Goal: Information Seeking & Learning: Check status

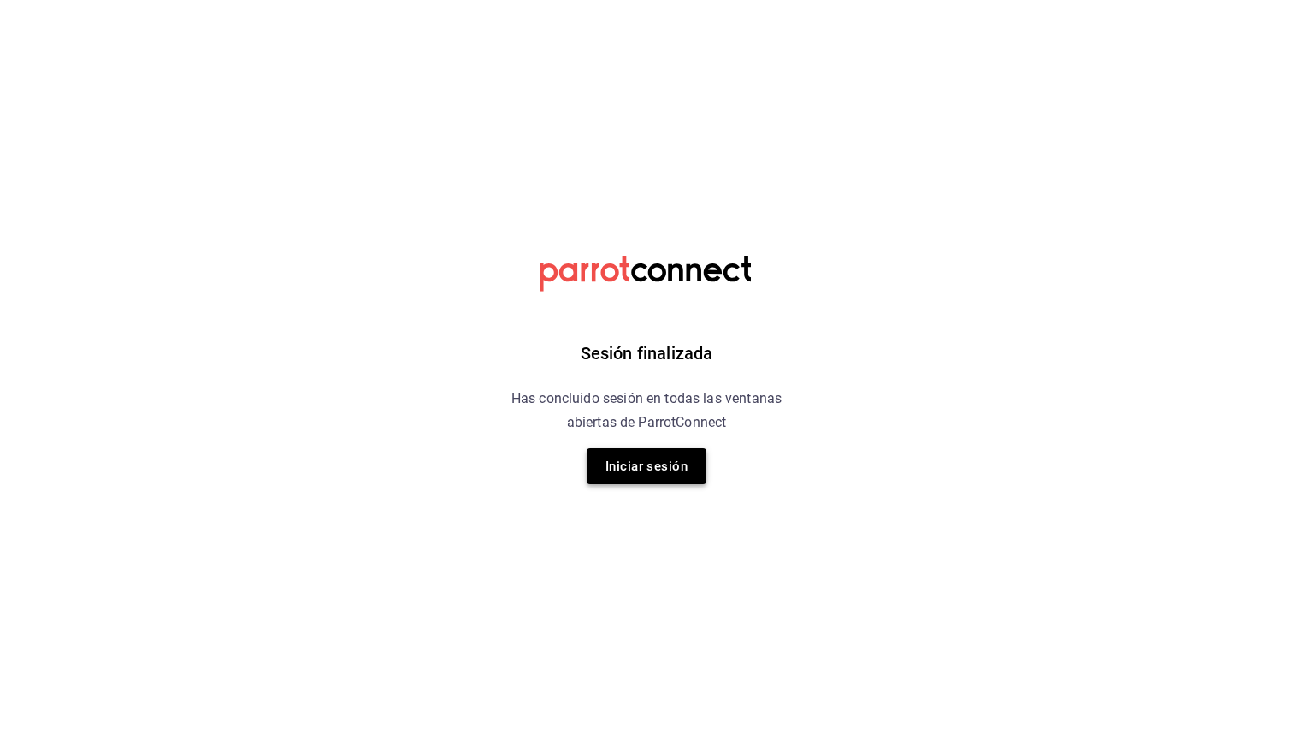
click at [677, 466] on button "Iniciar sesión" at bounding box center [646, 466] width 120 height 36
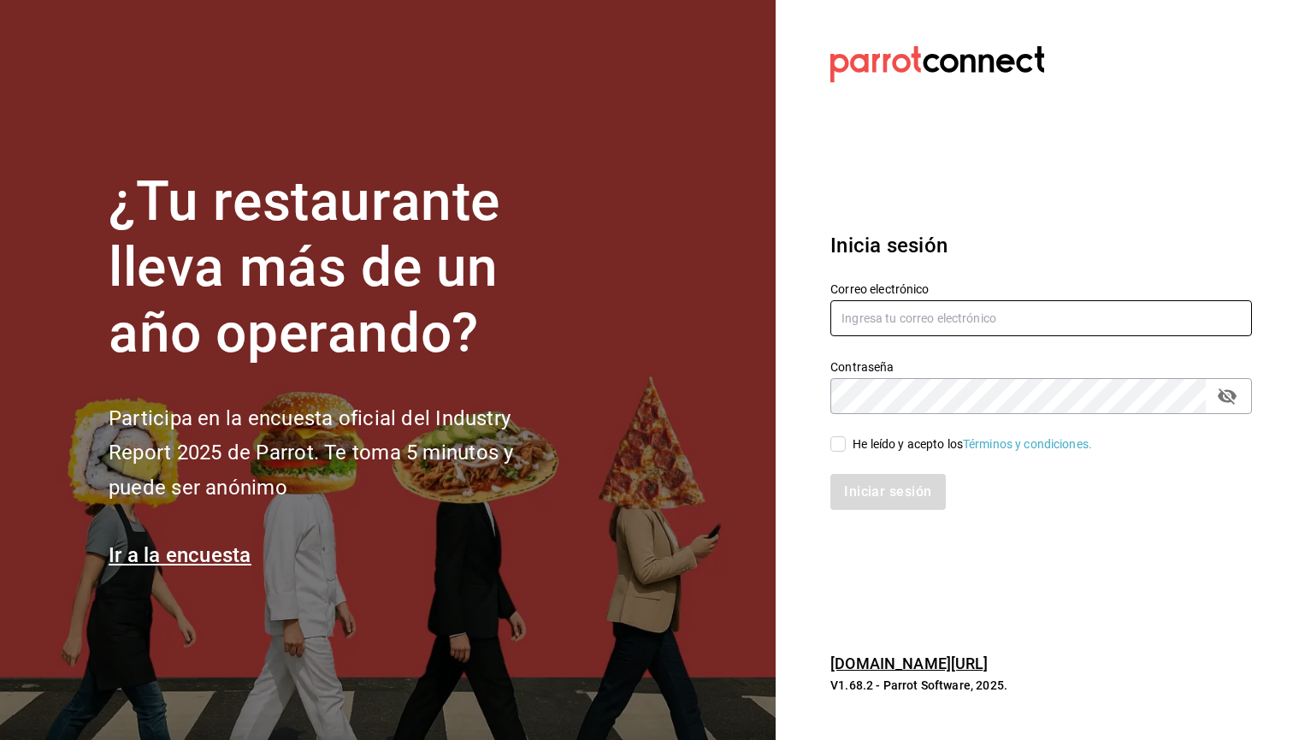
type input "zedillorodolfo@gmail.com"
click at [834, 440] on input "He leído y acepto los Términos y condiciones." at bounding box center [837, 443] width 15 height 15
checkbox input "true"
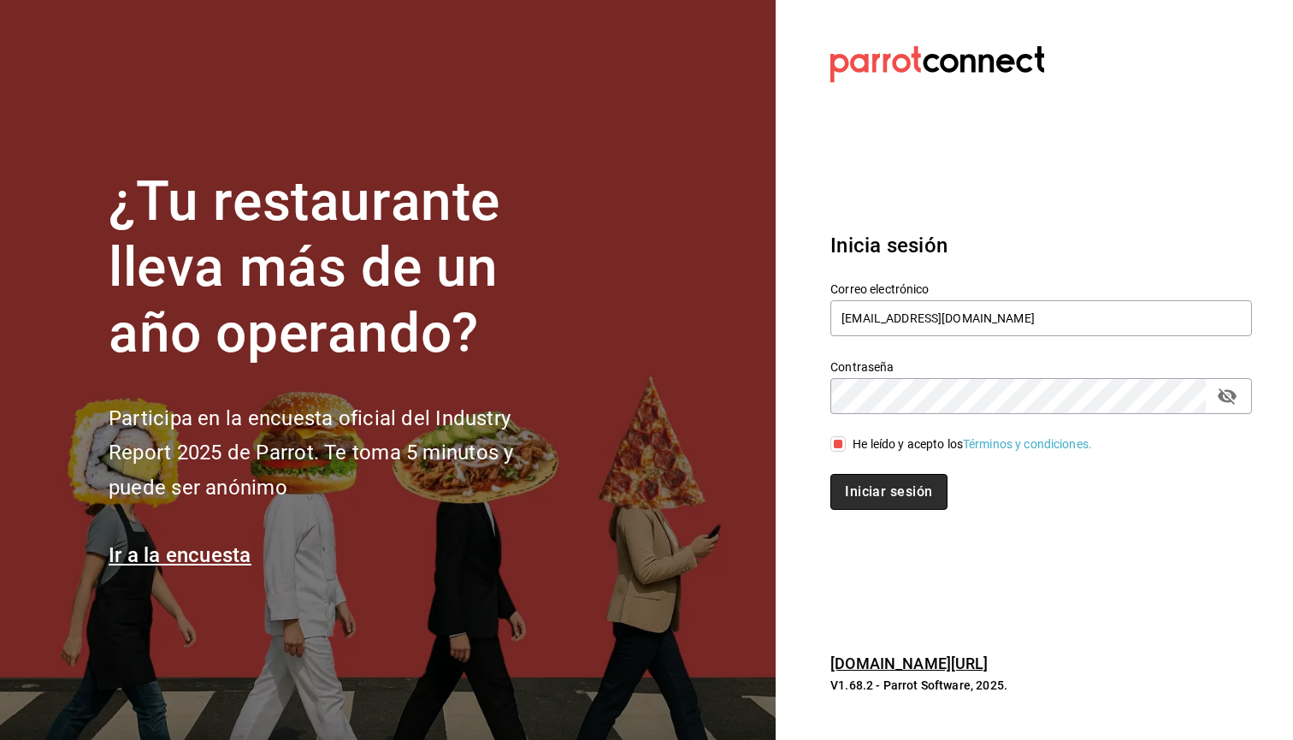
click at [860, 479] on button "Iniciar sesión" at bounding box center [888, 492] width 116 height 36
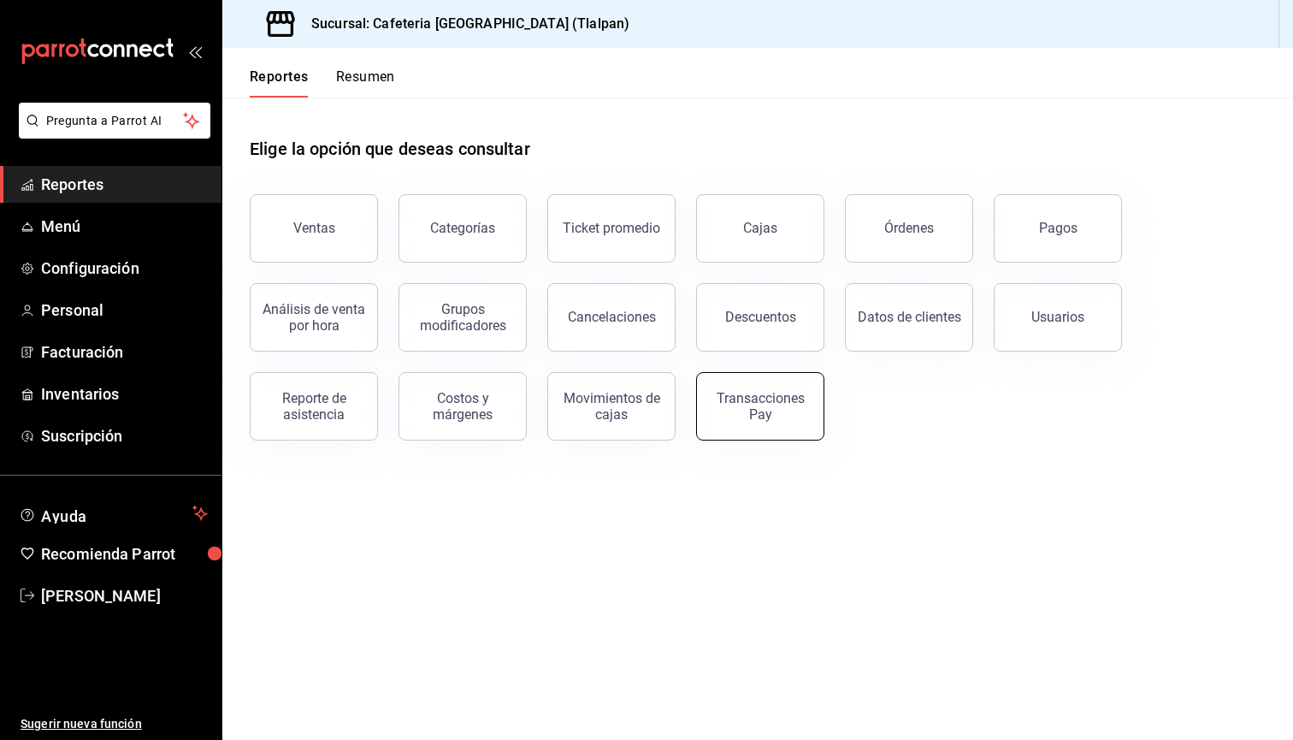
click at [728, 430] on button "Transacciones Pay" at bounding box center [760, 406] width 128 height 68
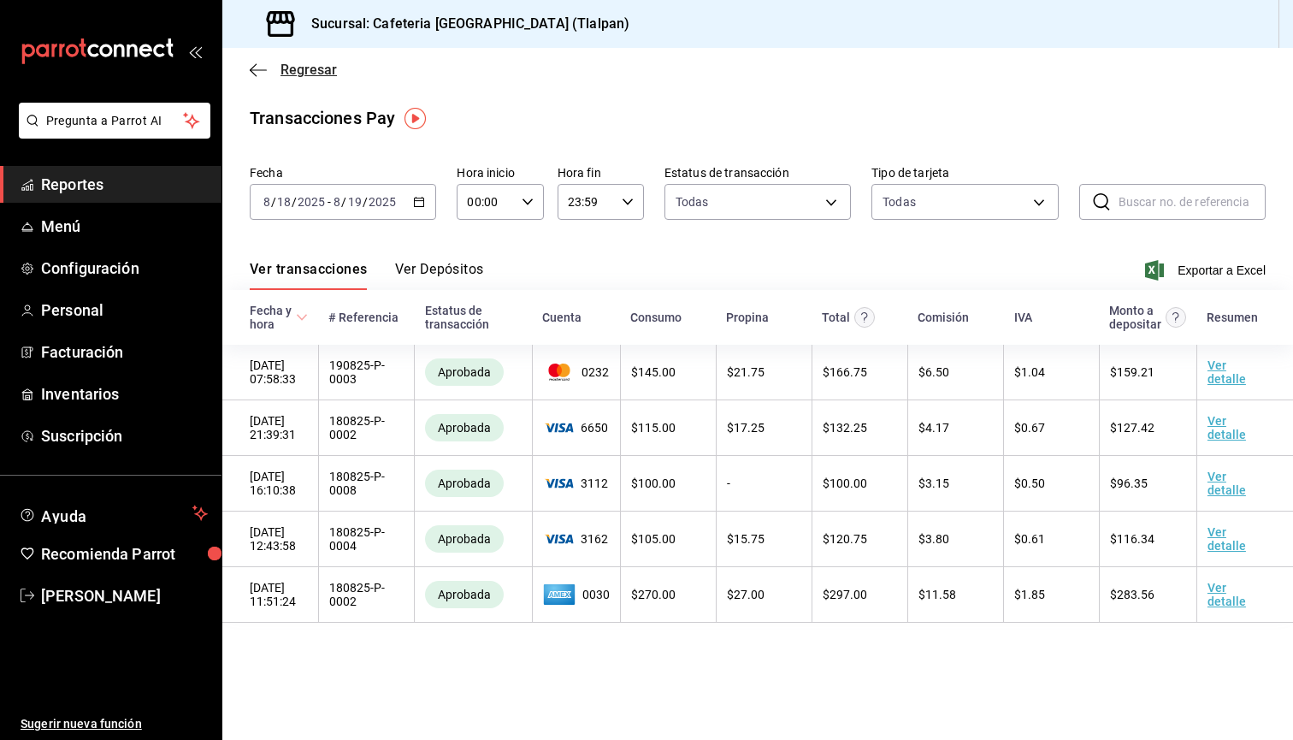
click at [262, 74] on icon "button" at bounding box center [258, 69] width 17 height 15
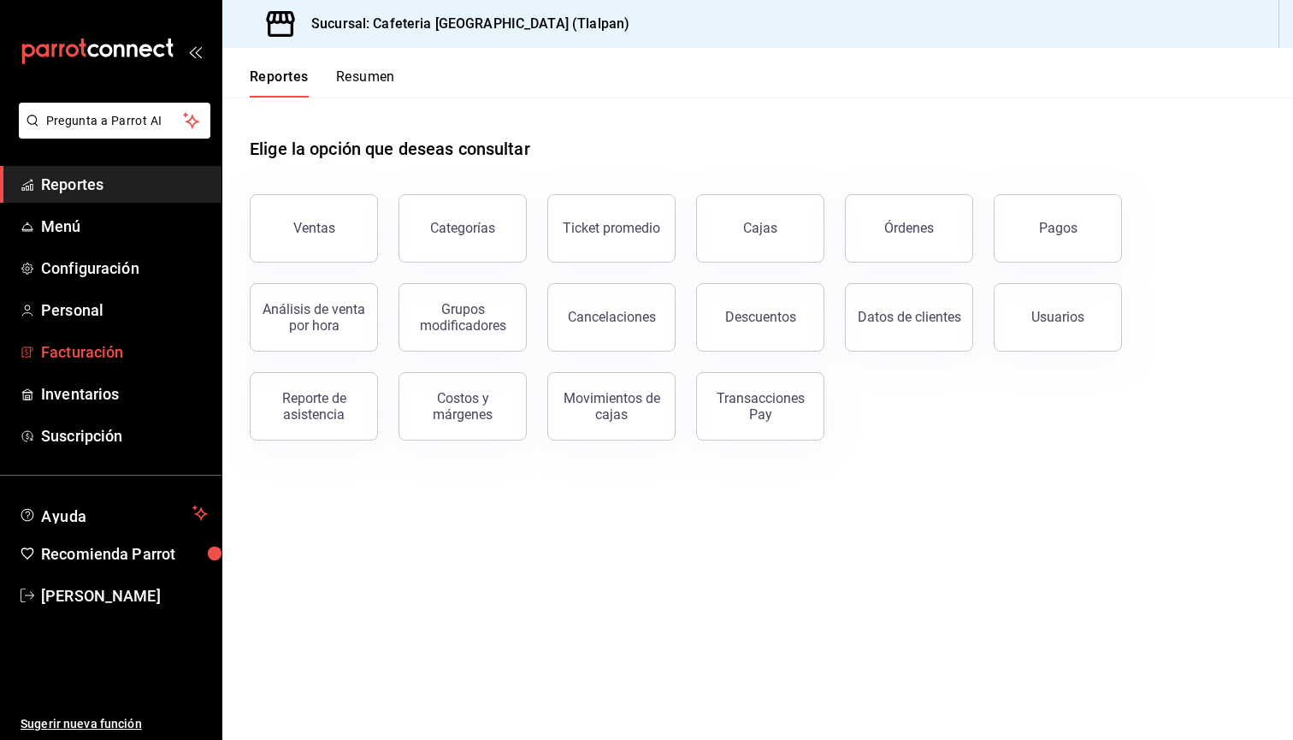
click at [99, 347] on span "Facturación" at bounding box center [124, 351] width 167 height 23
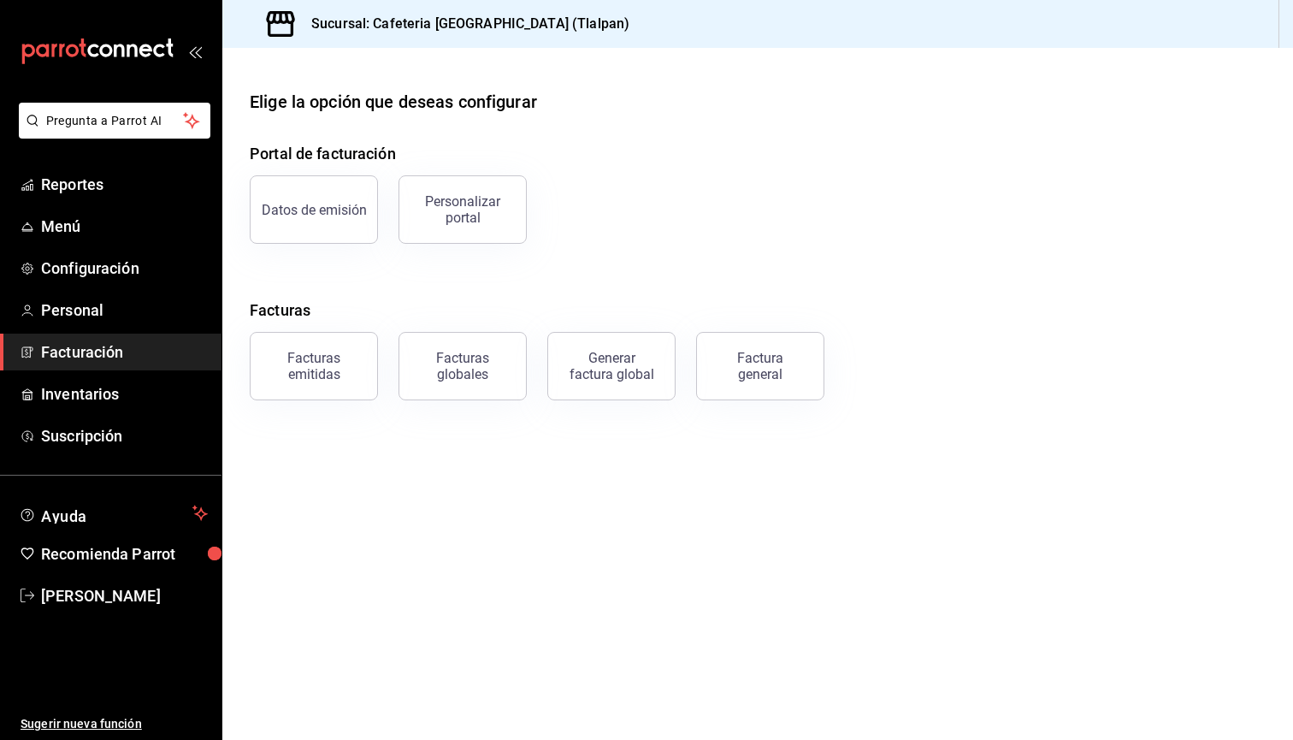
click at [294, 245] on div "Portal de facturación Datos de emisión Personalizar portal Facturas Facturas em…" at bounding box center [758, 271] width 1016 height 258
click at [295, 242] on div "Datos de emisión" at bounding box center [303, 199] width 149 height 89
click at [300, 230] on button "Datos de emisión" at bounding box center [314, 209] width 128 height 68
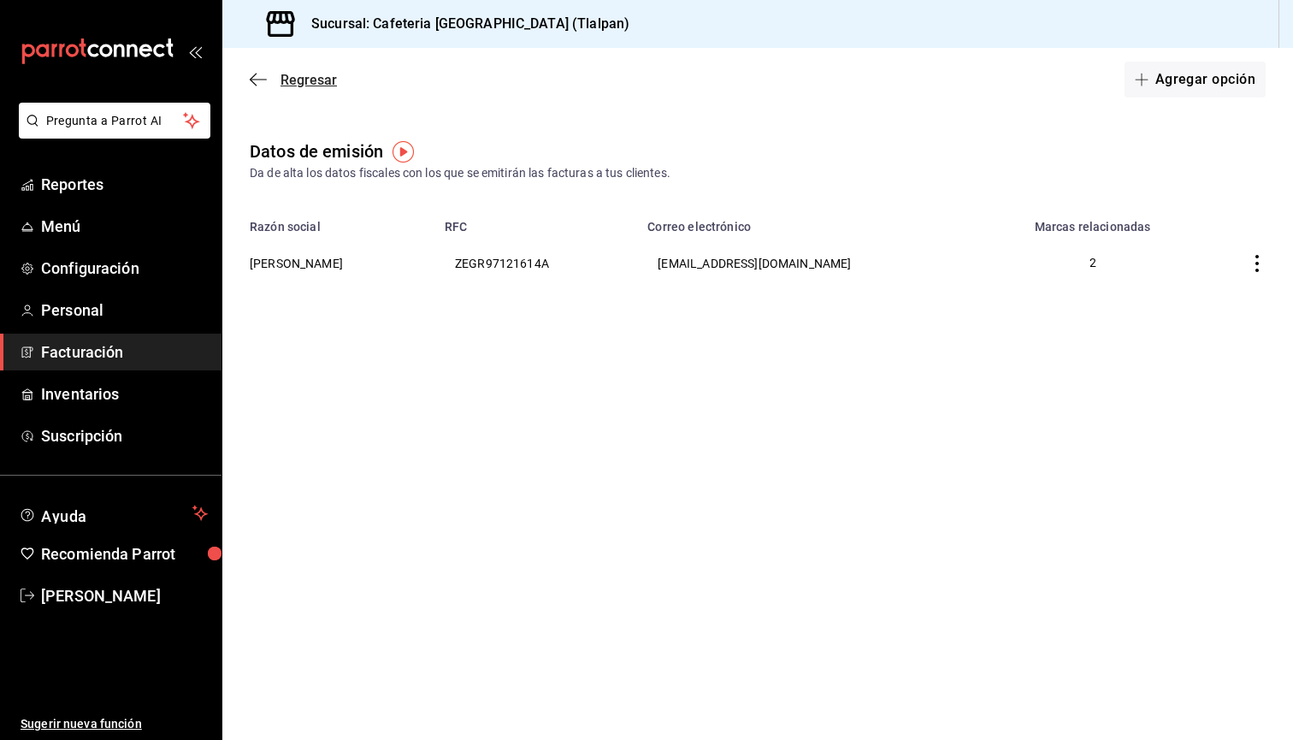
click at [260, 80] on icon "button" at bounding box center [258, 79] width 17 height 15
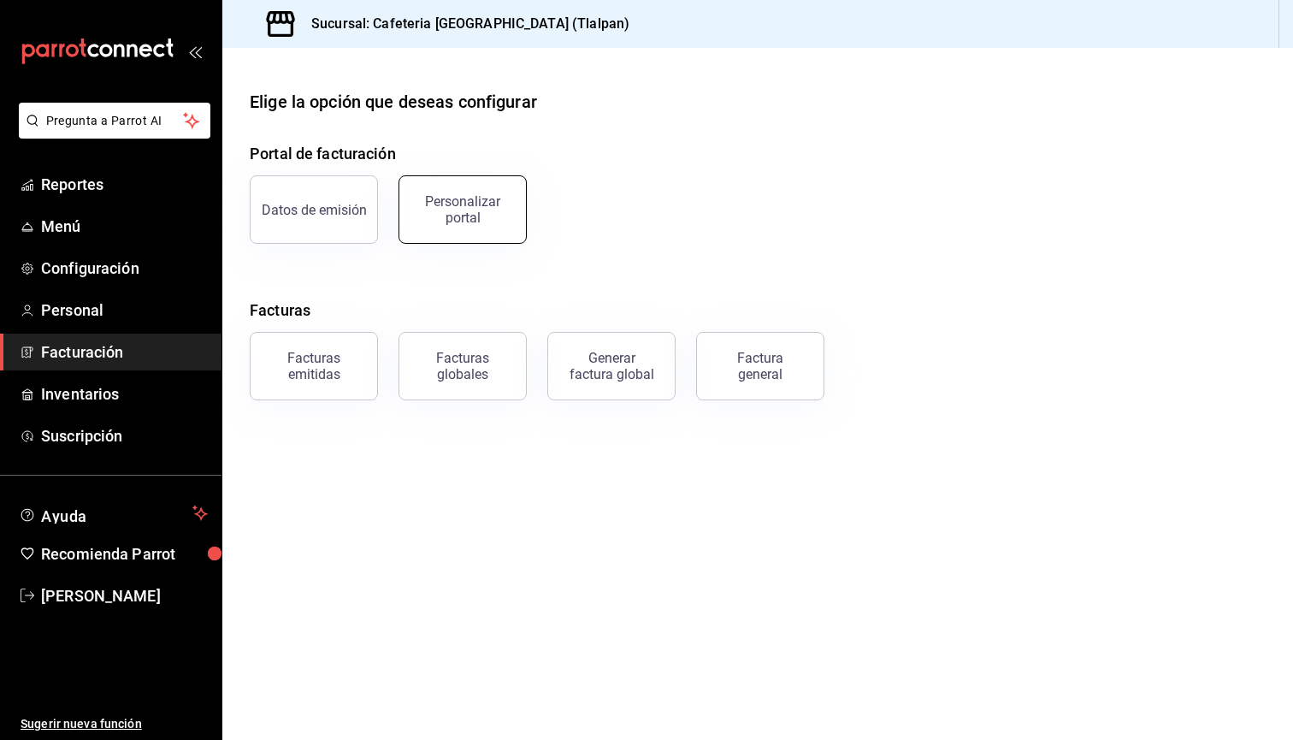
click at [446, 225] on button "Personalizar portal" at bounding box center [462, 209] width 128 height 68
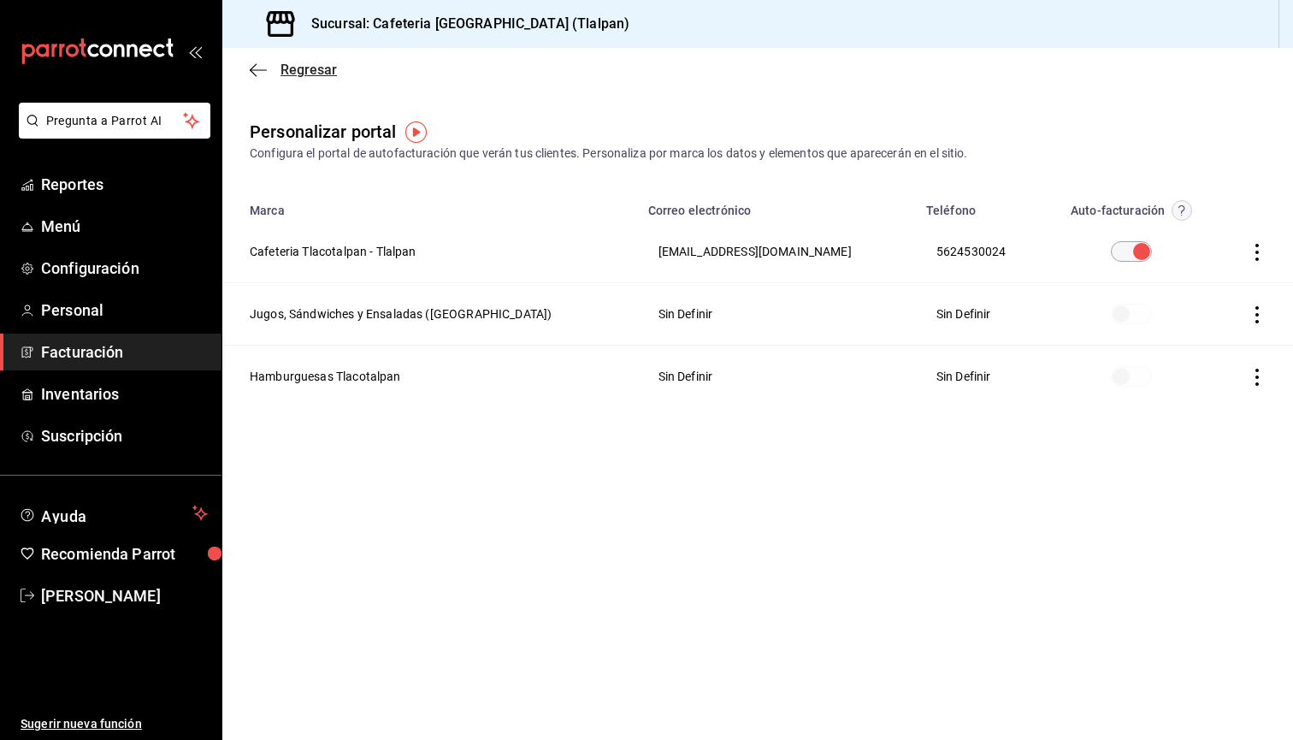
click at [251, 65] on icon "button" at bounding box center [258, 69] width 17 height 15
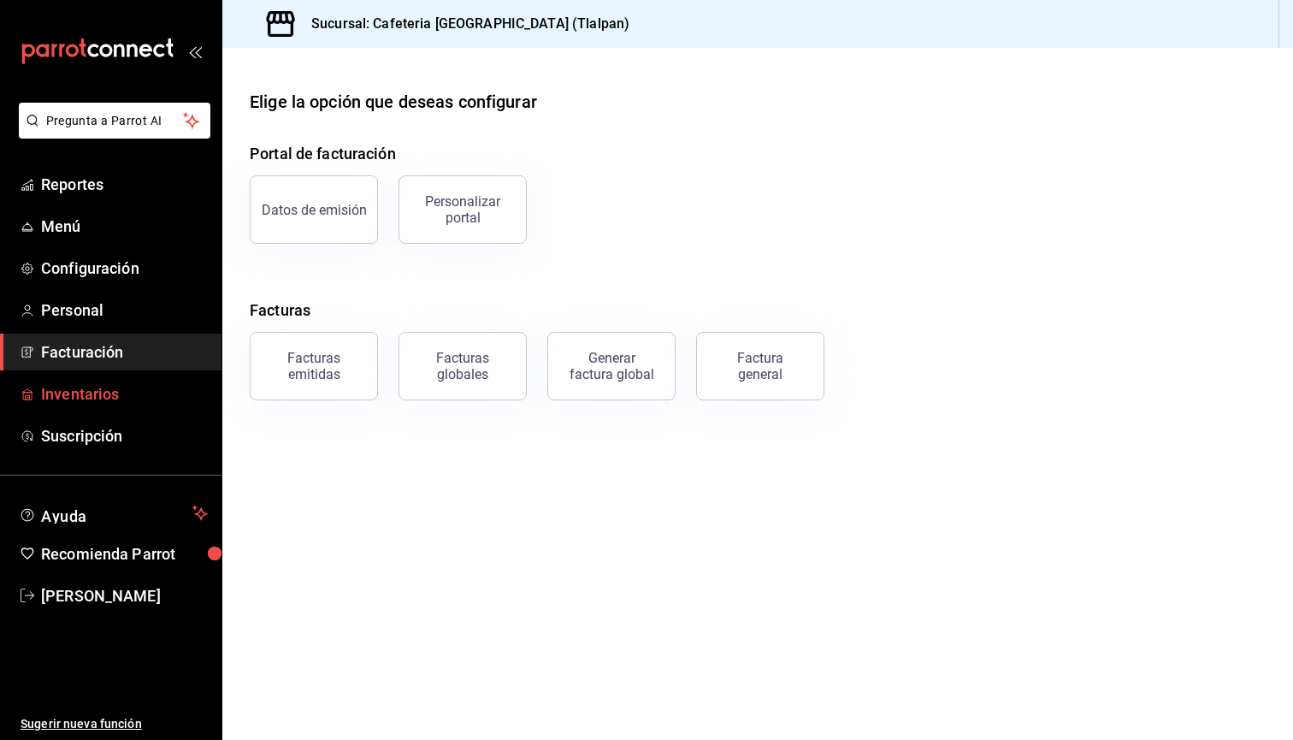
click at [114, 406] on link "Inventarios" at bounding box center [110, 393] width 221 height 37
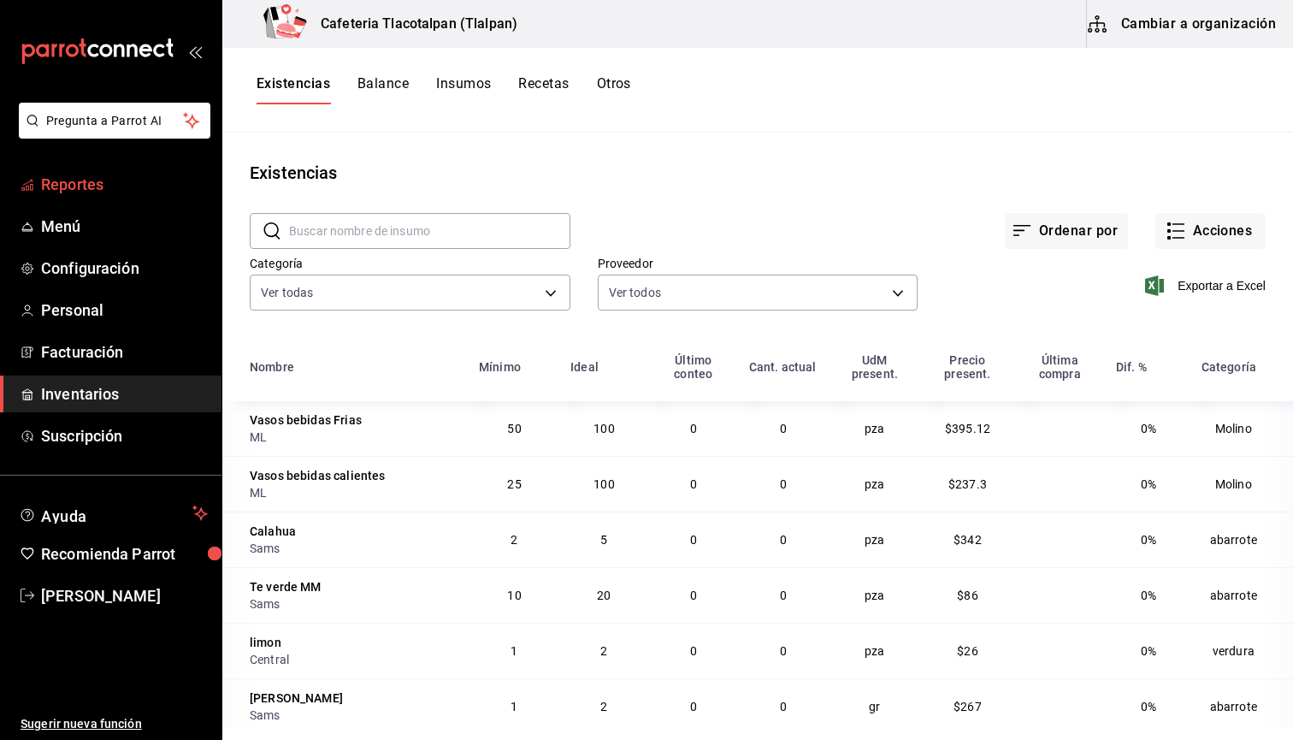
click at [86, 196] on link "Reportes" at bounding box center [110, 184] width 221 height 37
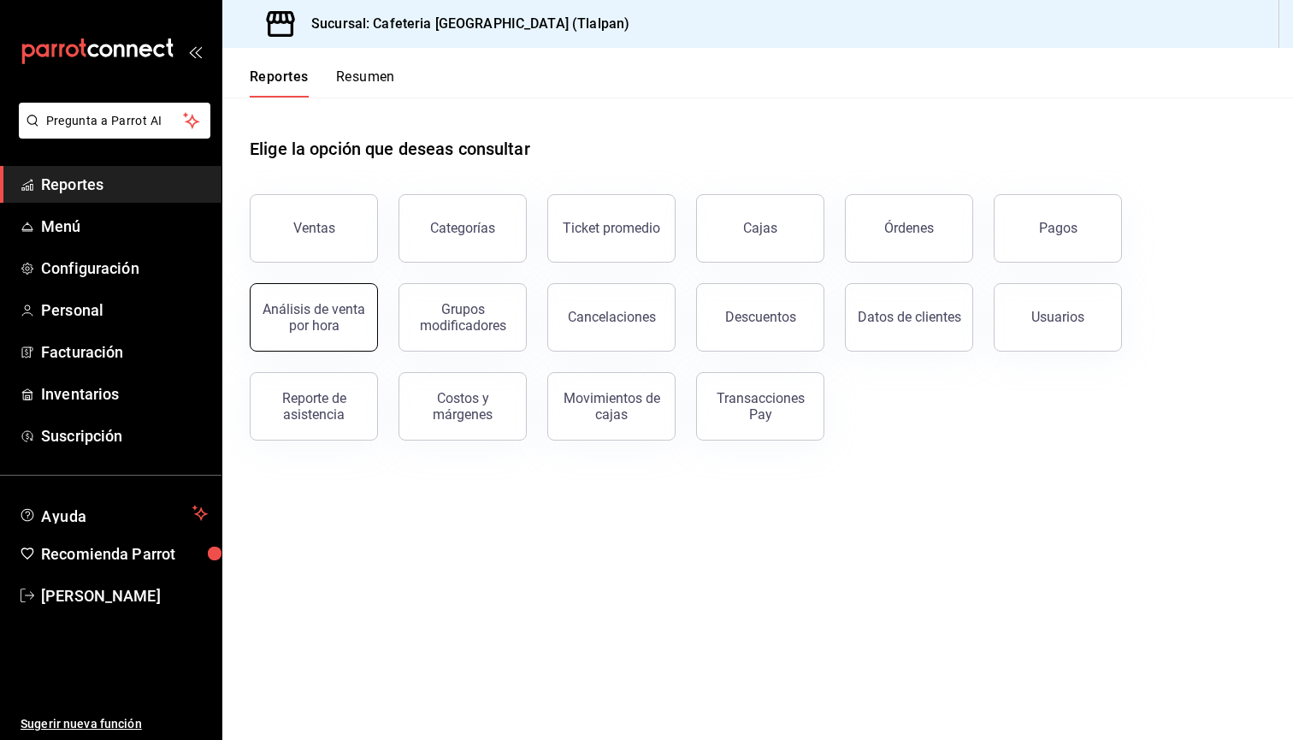
click at [369, 312] on button "Análisis de venta por hora" at bounding box center [314, 317] width 128 height 68
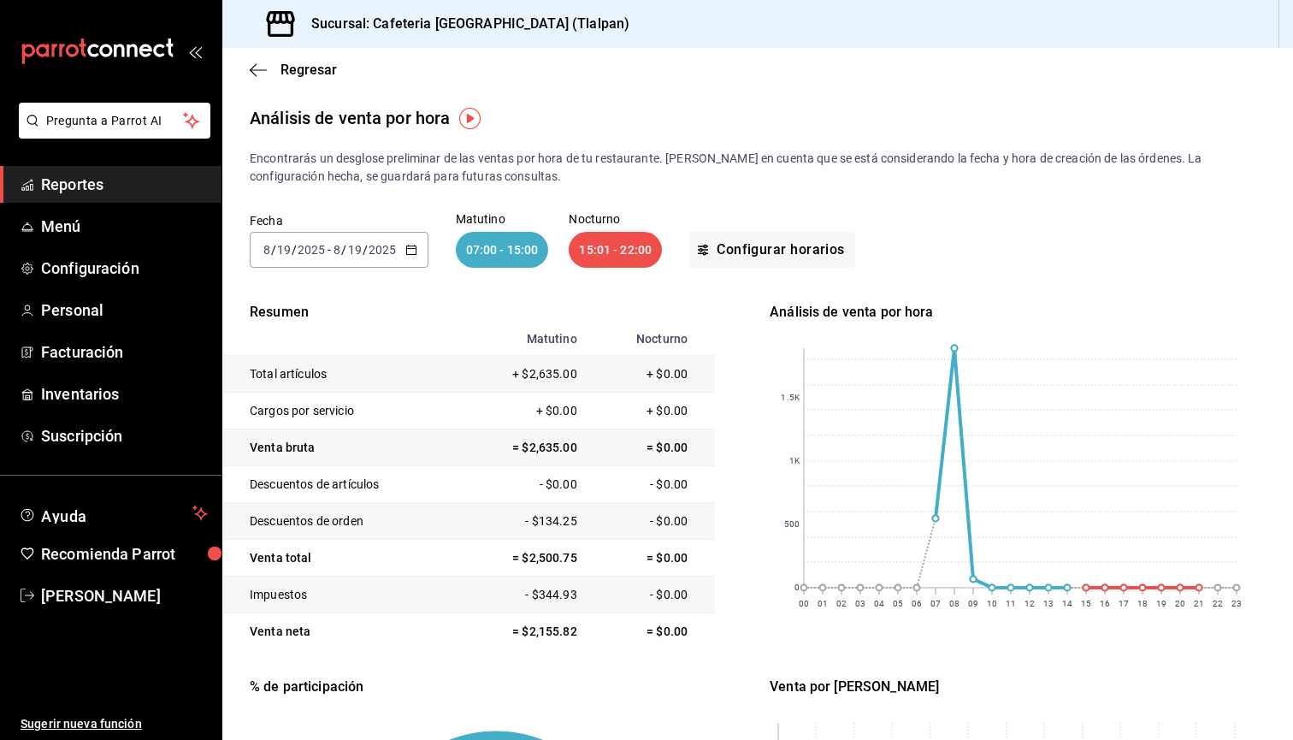
click at [395, 246] on input "2025" at bounding box center [382, 250] width 29 height 14
click at [331, 346] on span "Ayer" at bounding box center [330, 340] width 133 height 18
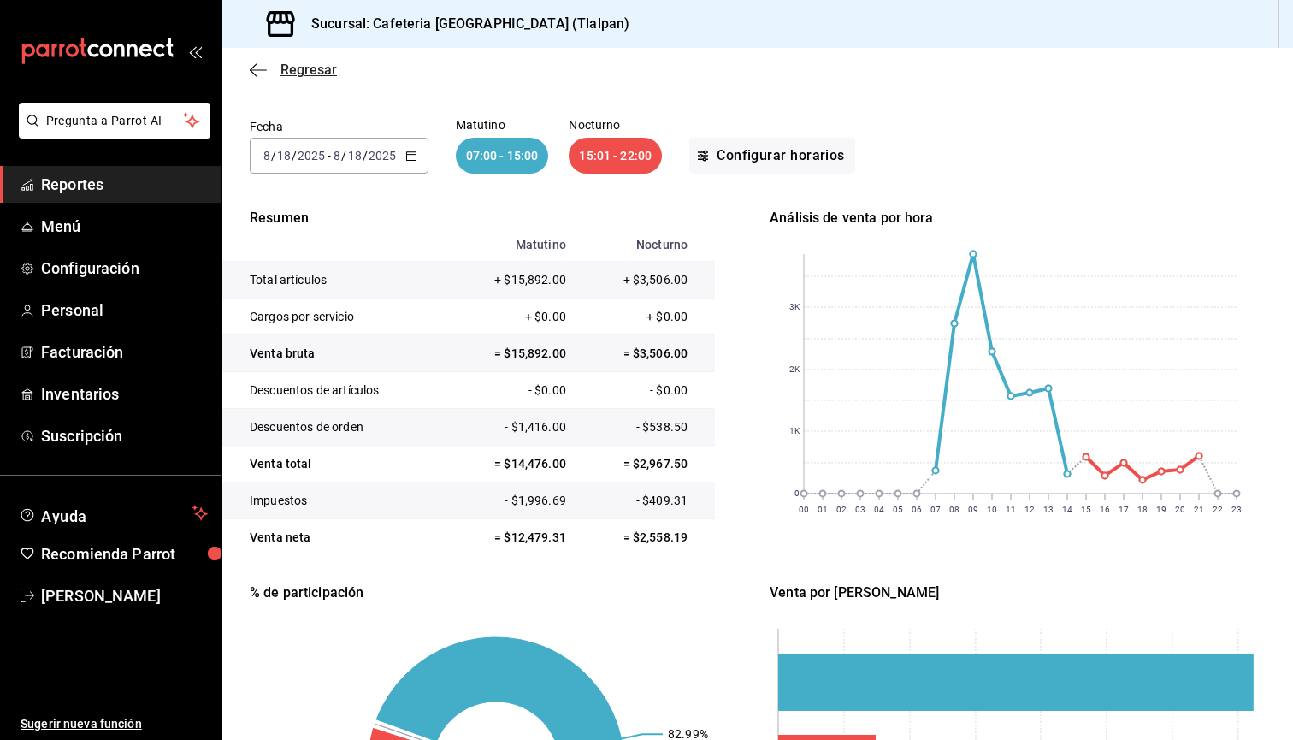
click at [256, 68] on icon "button" at bounding box center [258, 69] width 17 height 15
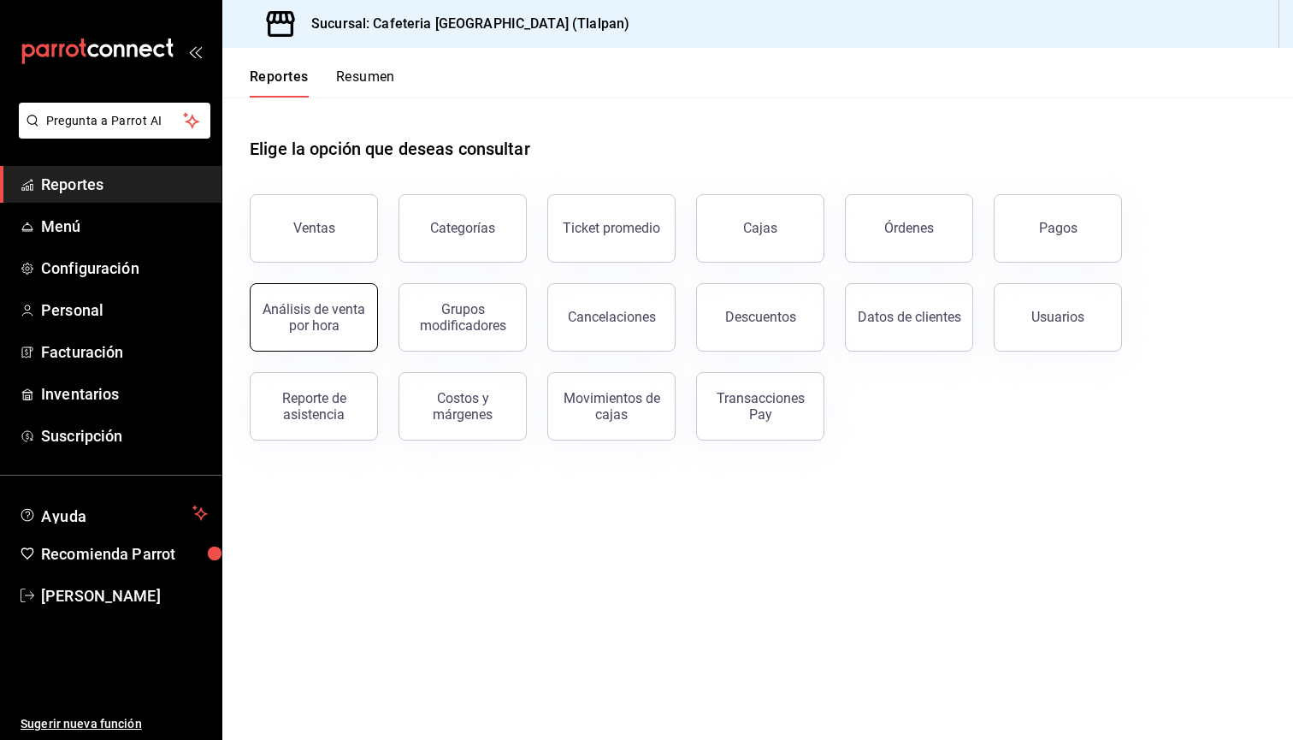
click at [345, 291] on button "Análisis de venta por hora" at bounding box center [314, 317] width 128 height 68
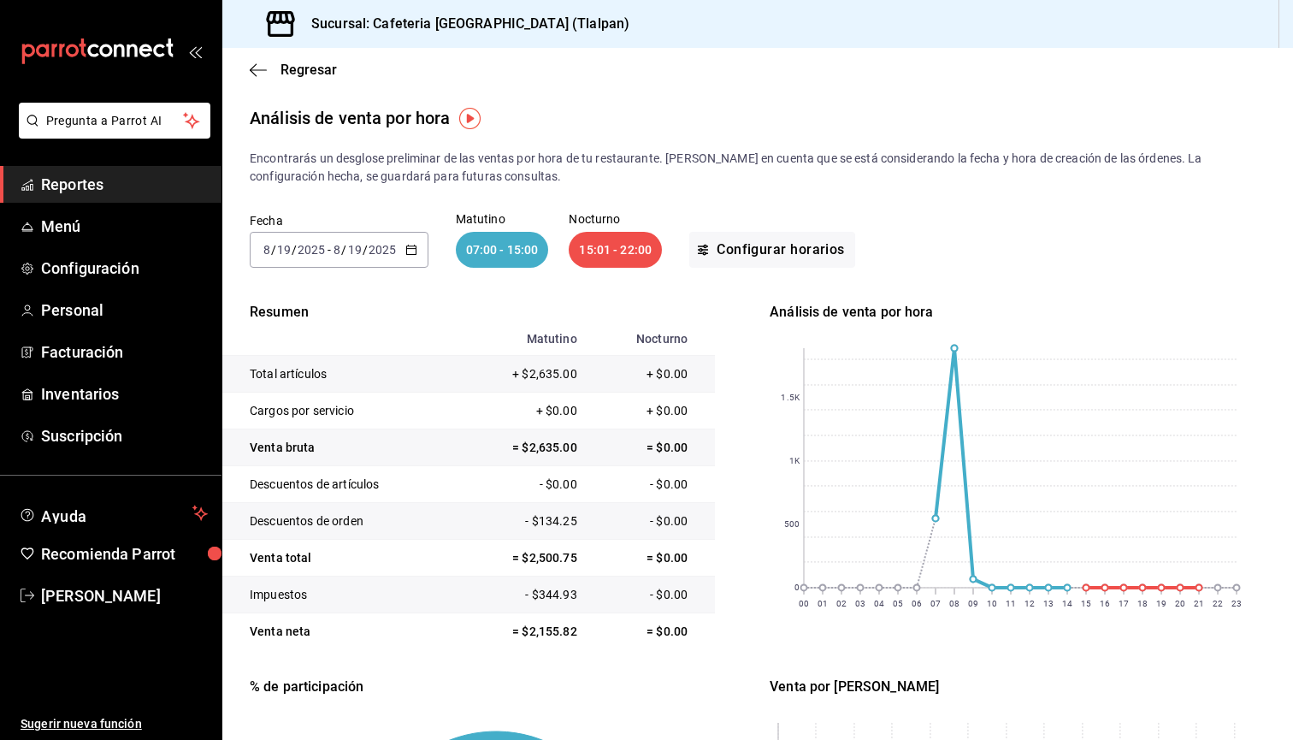
click at [392, 243] on input "2025" at bounding box center [382, 250] width 29 height 14
click at [345, 504] on li "Rango de fechas" at bounding box center [330, 493] width 160 height 38
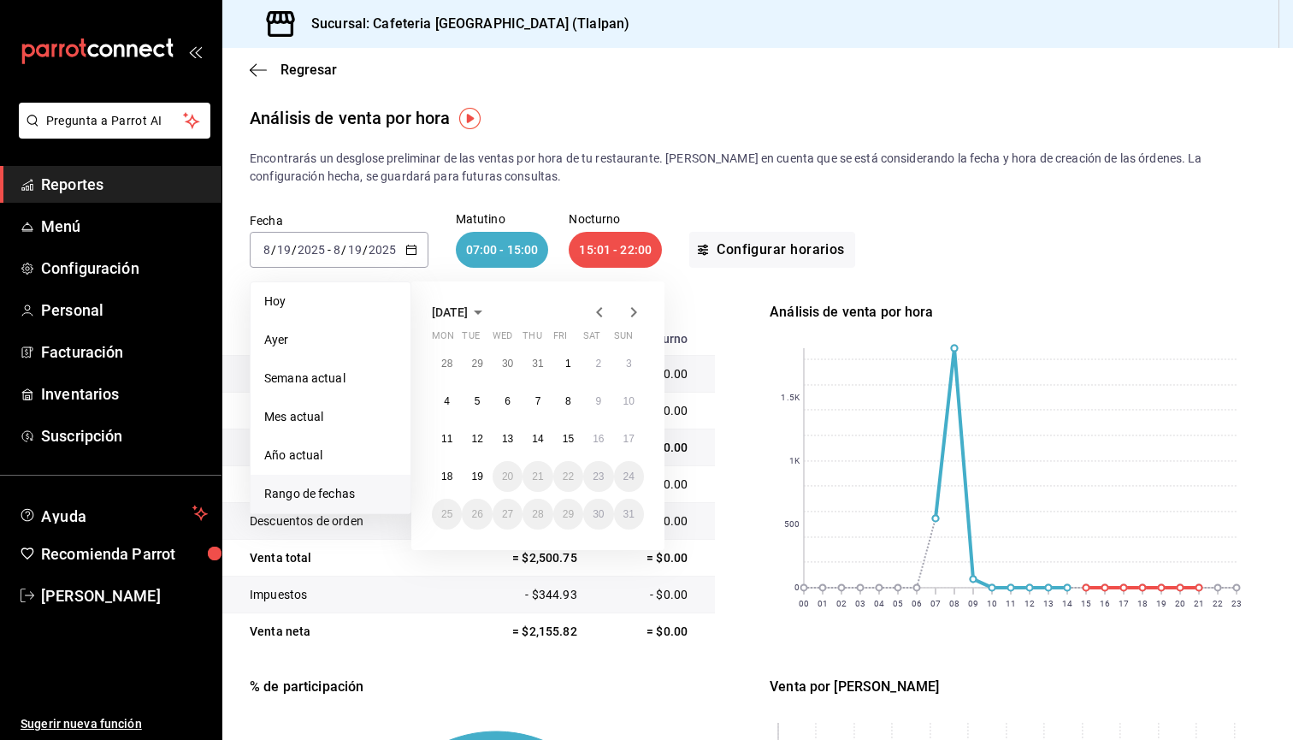
click at [488, 303] on icon "button" at bounding box center [478, 312] width 21 height 21
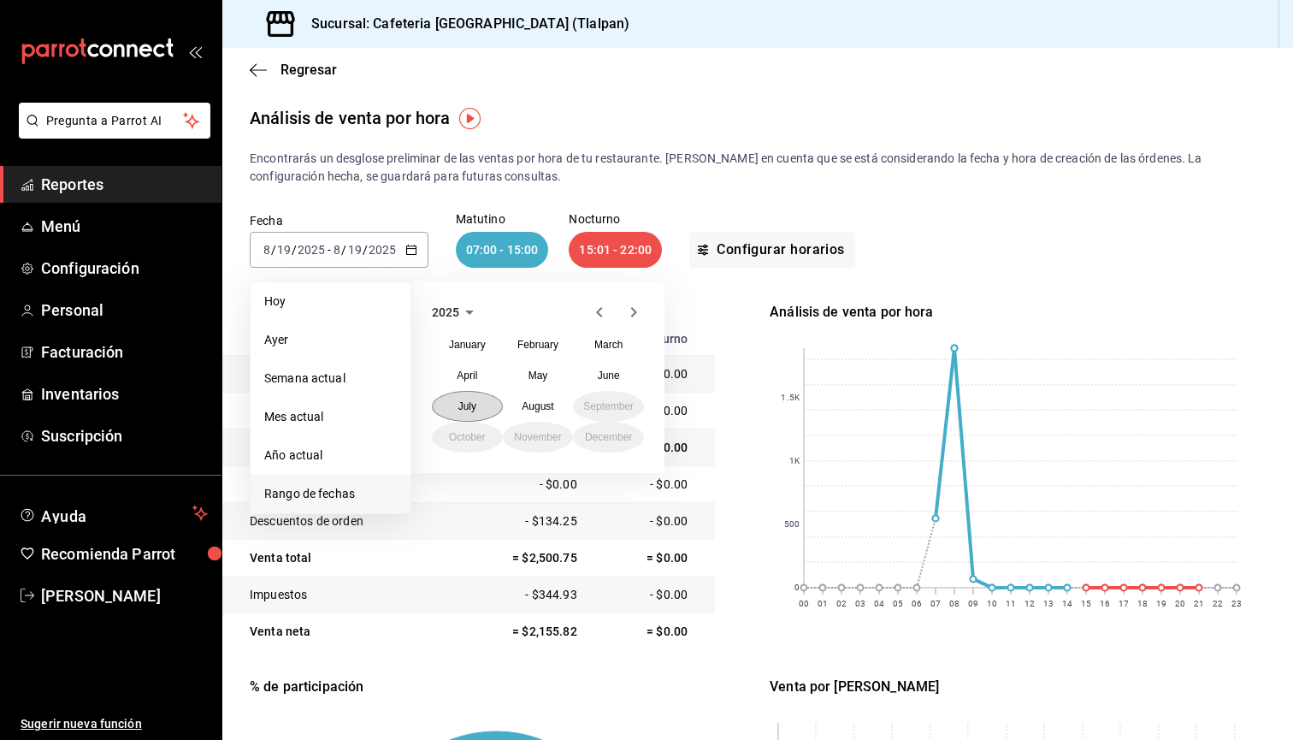
click at [475, 398] on button "July" at bounding box center [467, 406] width 71 height 31
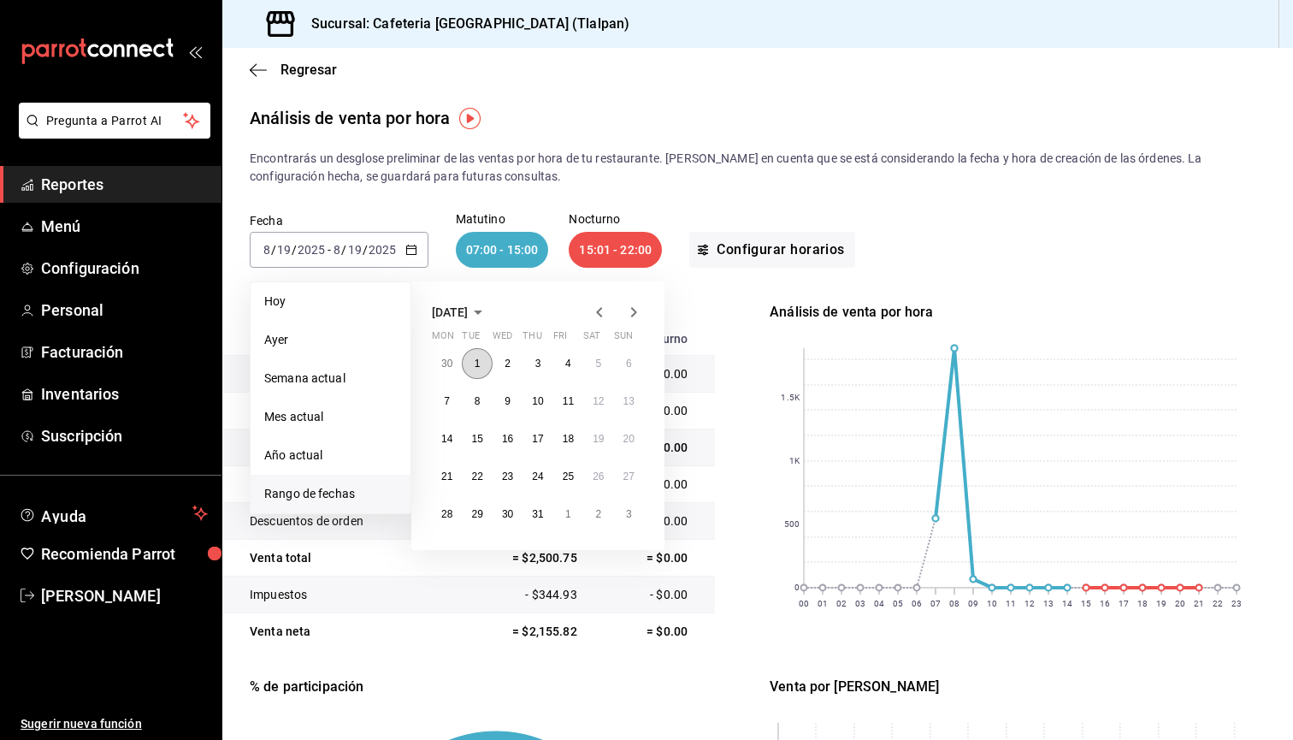
click at [480, 373] on button "1" at bounding box center [477, 363] width 30 height 31
click at [545, 512] on button "31" at bounding box center [537, 513] width 30 height 31
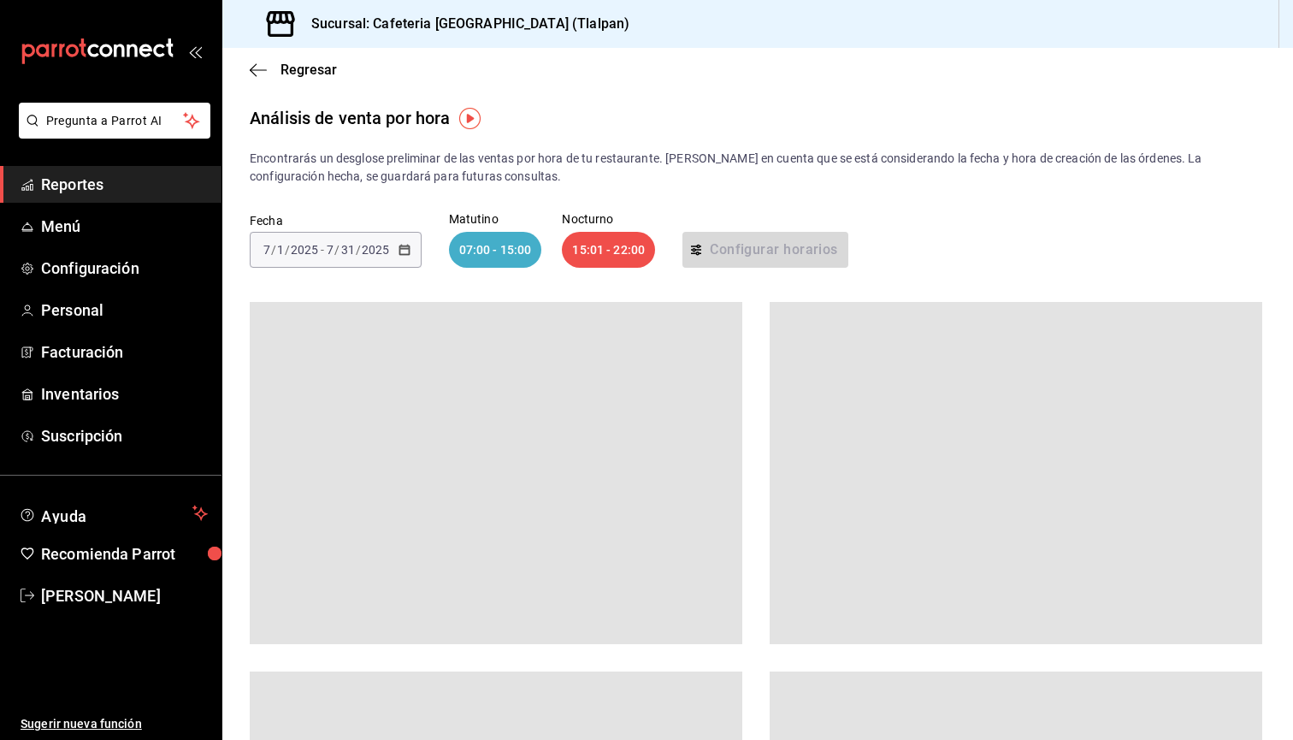
click at [410, 248] on div "[DATE] [DATE] - [DATE] [DATE]" at bounding box center [336, 250] width 172 height 36
click at [1090, 204] on div "Fecha [DATE] [DATE] - [DATE] [DATE] Matutino 07:00 - 15:00 Nocturno 15:01 - 22:…" at bounding box center [758, 240] width 1016 height 109
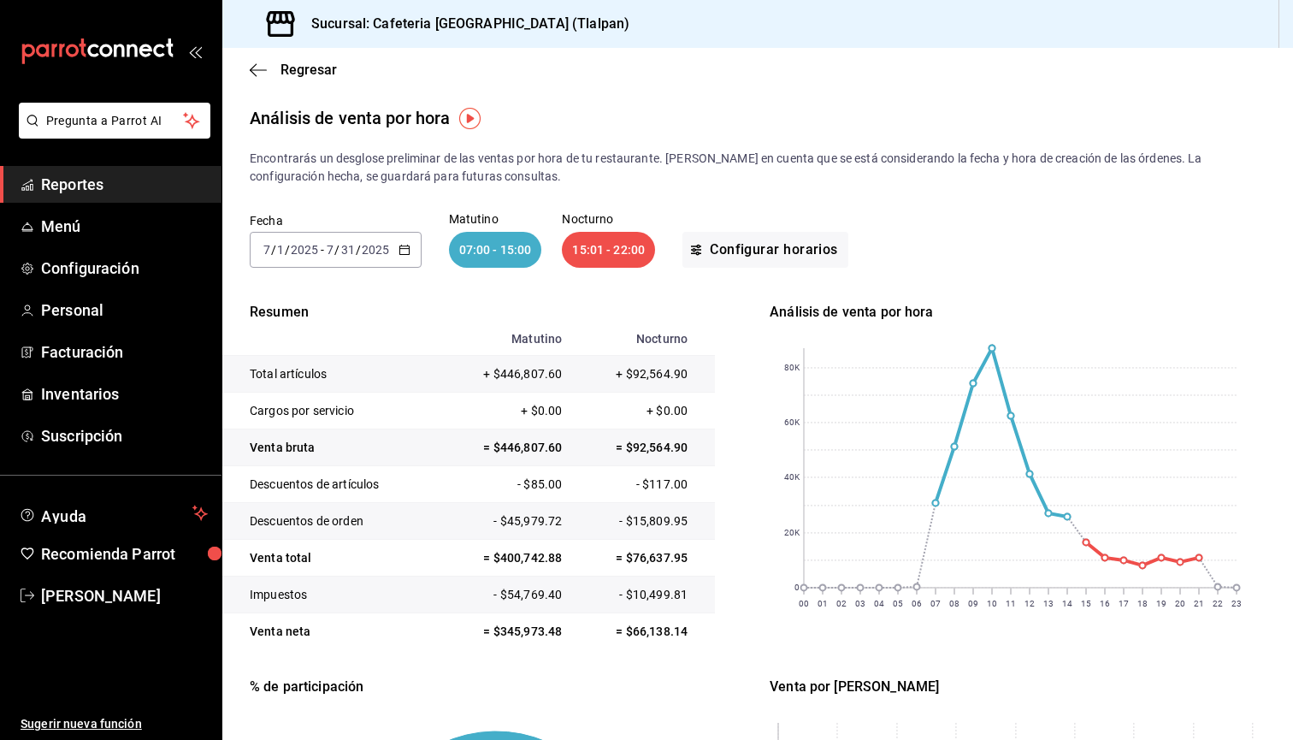
click at [359, 227] on div "Fecha [DATE] [DATE] - [DATE] [DATE]" at bounding box center [336, 240] width 172 height 55
click at [377, 263] on div "[DATE] [DATE] - [DATE] [DATE]" at bounding box center [336, 250] width 172 height 36
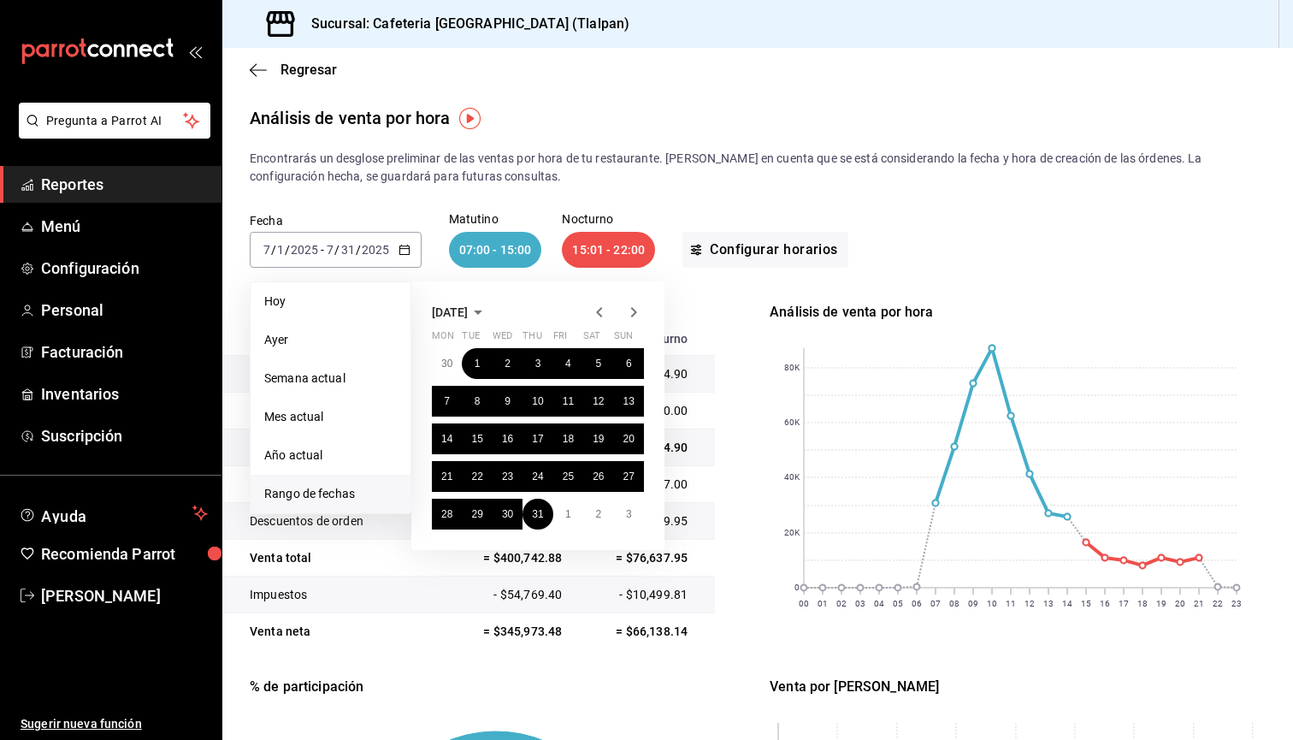
click at [468, 315] on span "[DATE]" at bounding box center [450, 312] width 36 height 14
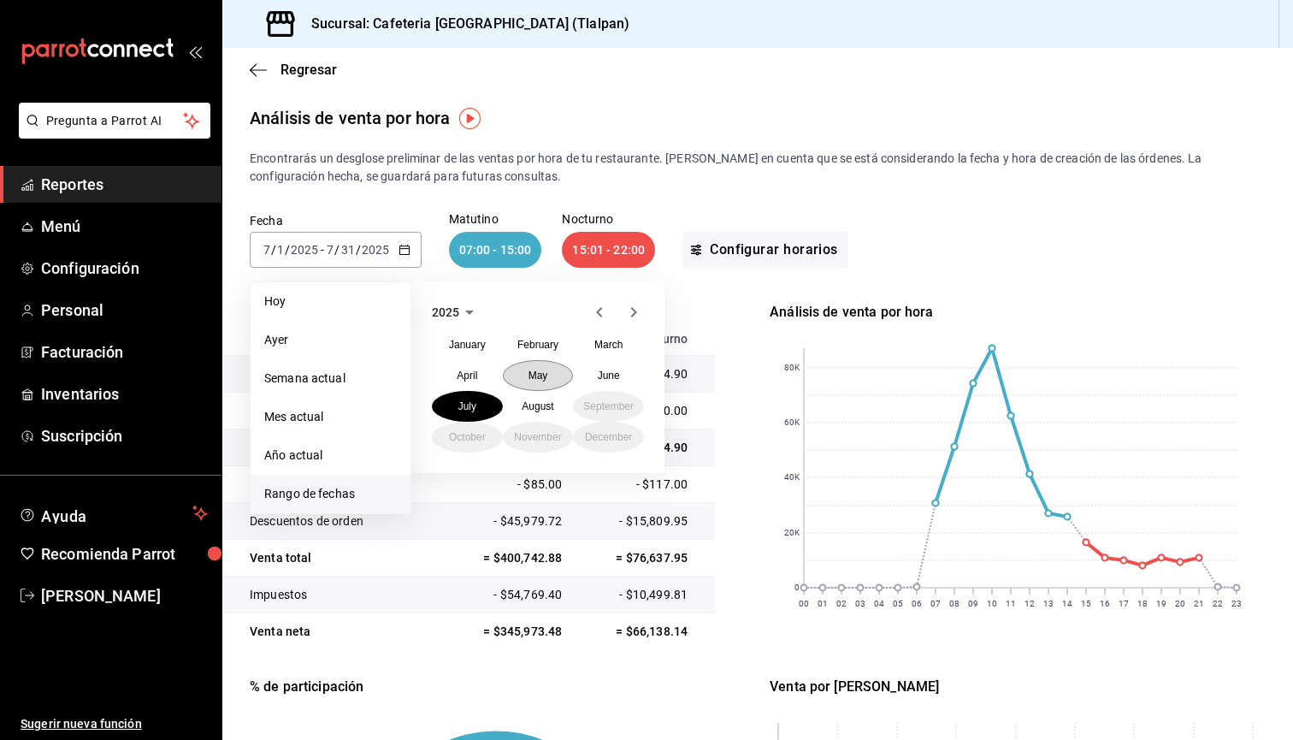
click at [549, 380] on button "May" at bounding box center [538, 375] width 71 height 31
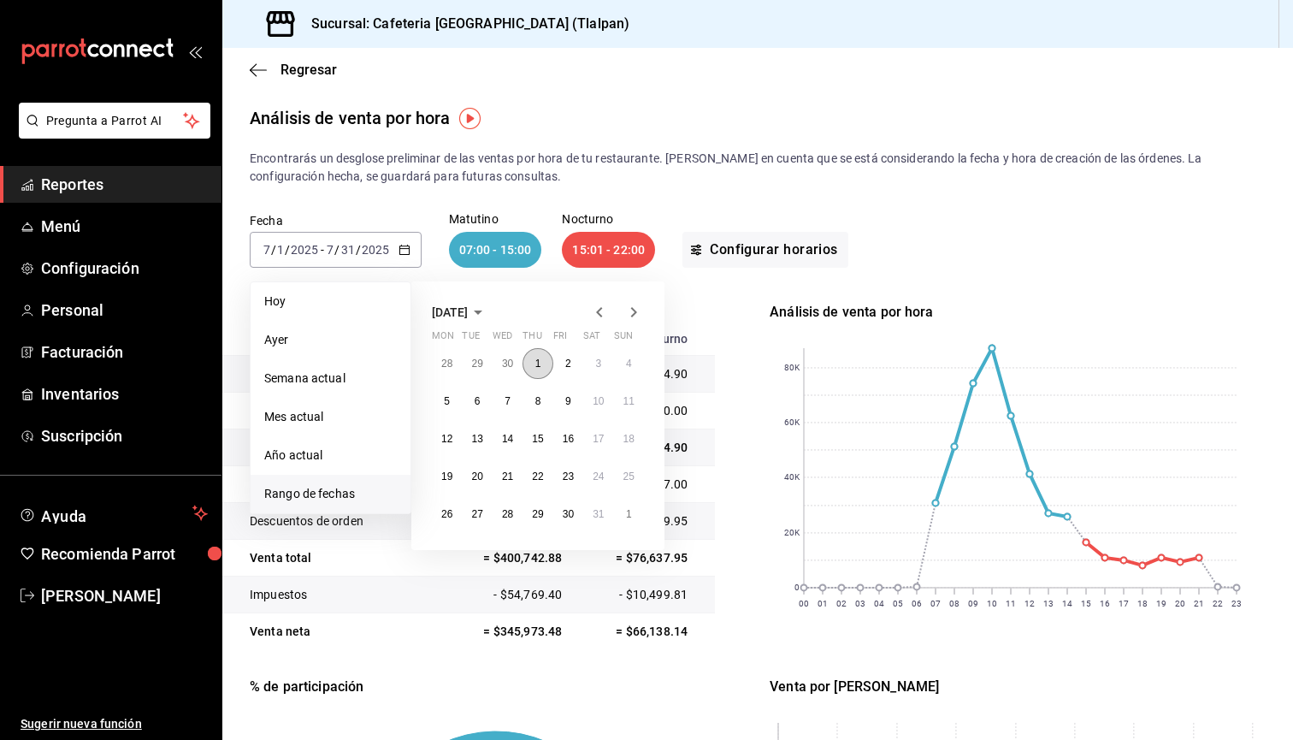
click at [532, 361] on button "1" at bounding box center [537, 363] width 30 height 31
click at [558, 512] on button "30" at bounding box center [568, 513] width 30 height 31
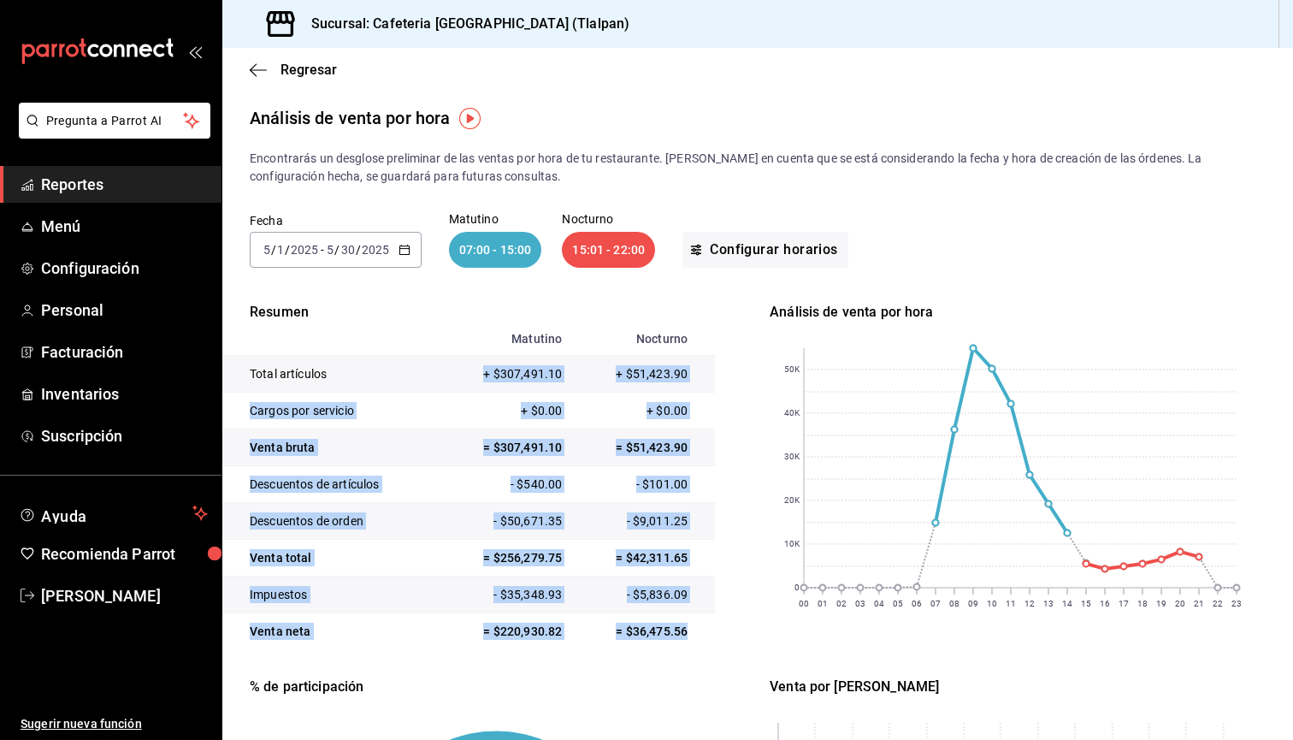
drag, startPoint x: 714, startPoint y: 631, endPoint x: 299, endPoint y: 380, distance: 484.4
click at [299, 380] on tbody "Total artículos + $307,491.10 + $51,423.90 Cargos por servicio + $0.00 + $0.00 …" at bounding box center [468, 503] width 492 height 294
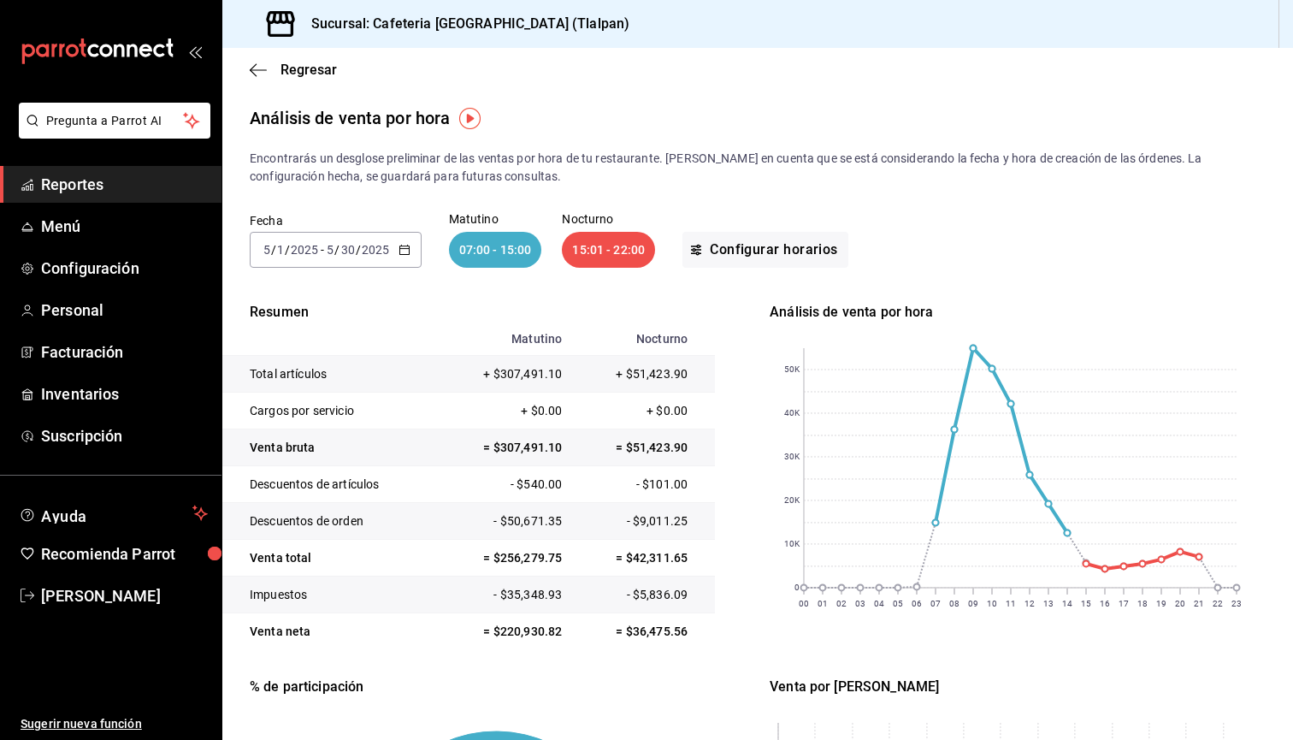
click at [340, 303] on p "Resumen" at bounding box center [468, 312] width 492 height 21
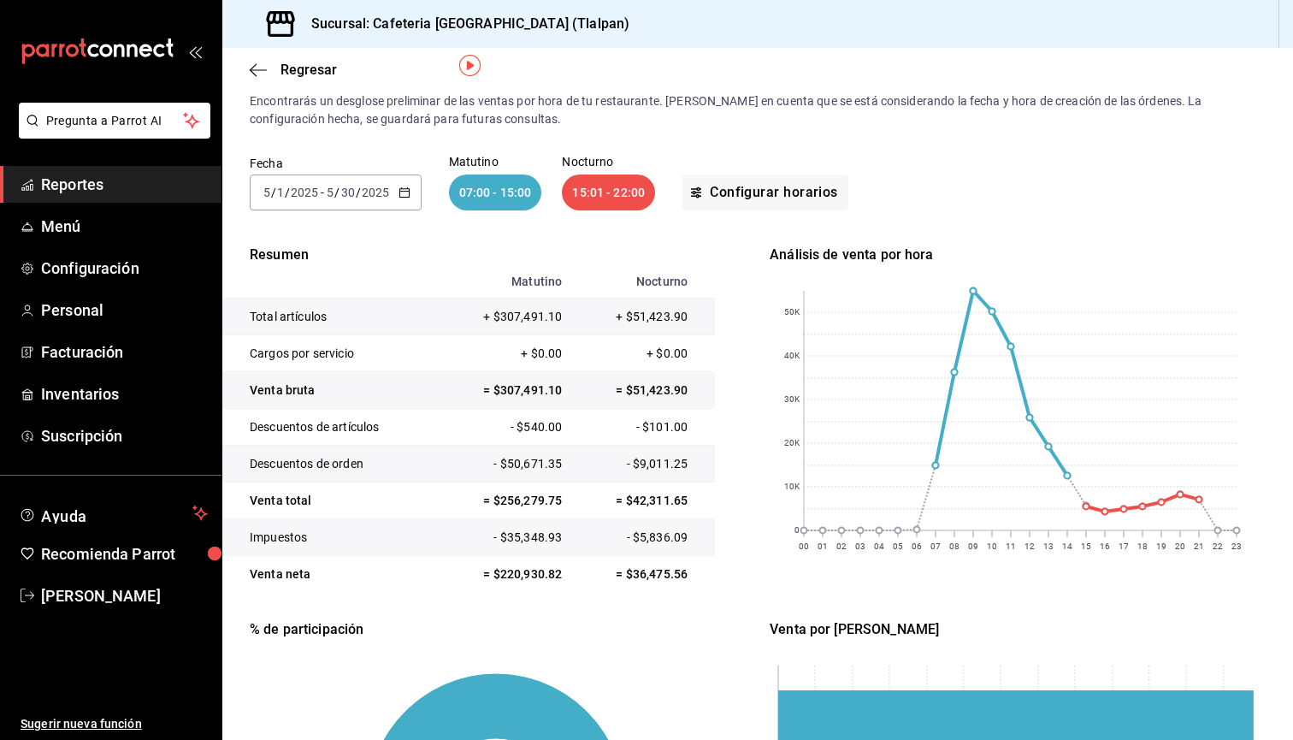
scroll to position [53, 0]
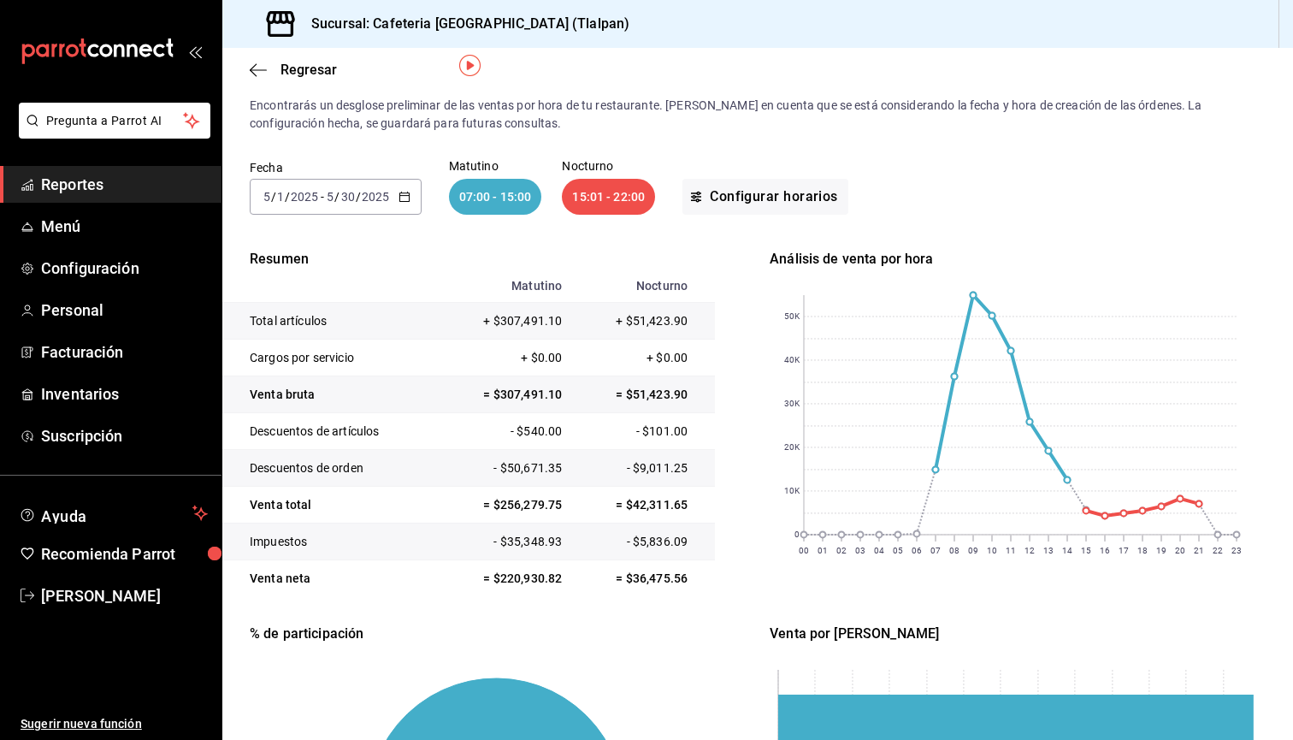
click at [318, 196] on input "2025" at bounding box center [304, 197] width 29 height 14
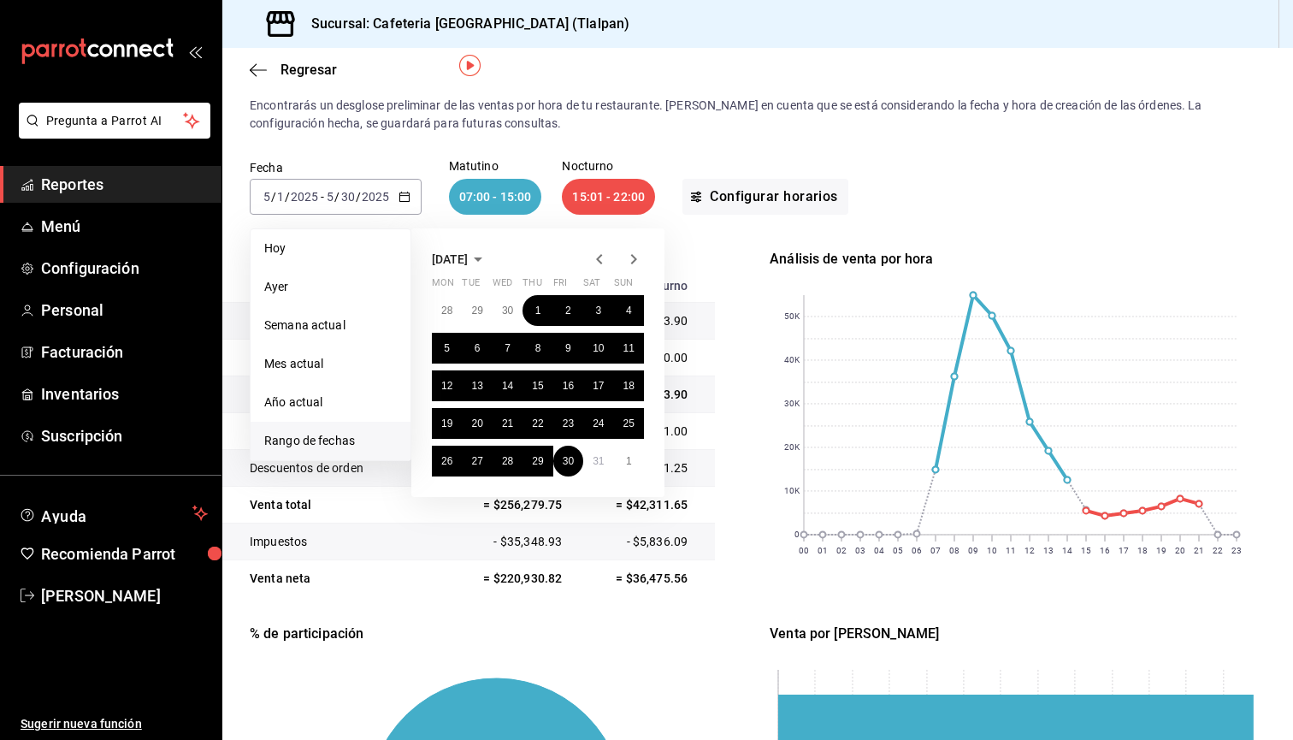
click at [468, 259] on span "[DATE]" at bounding box center [450, 259] width 36 height 14
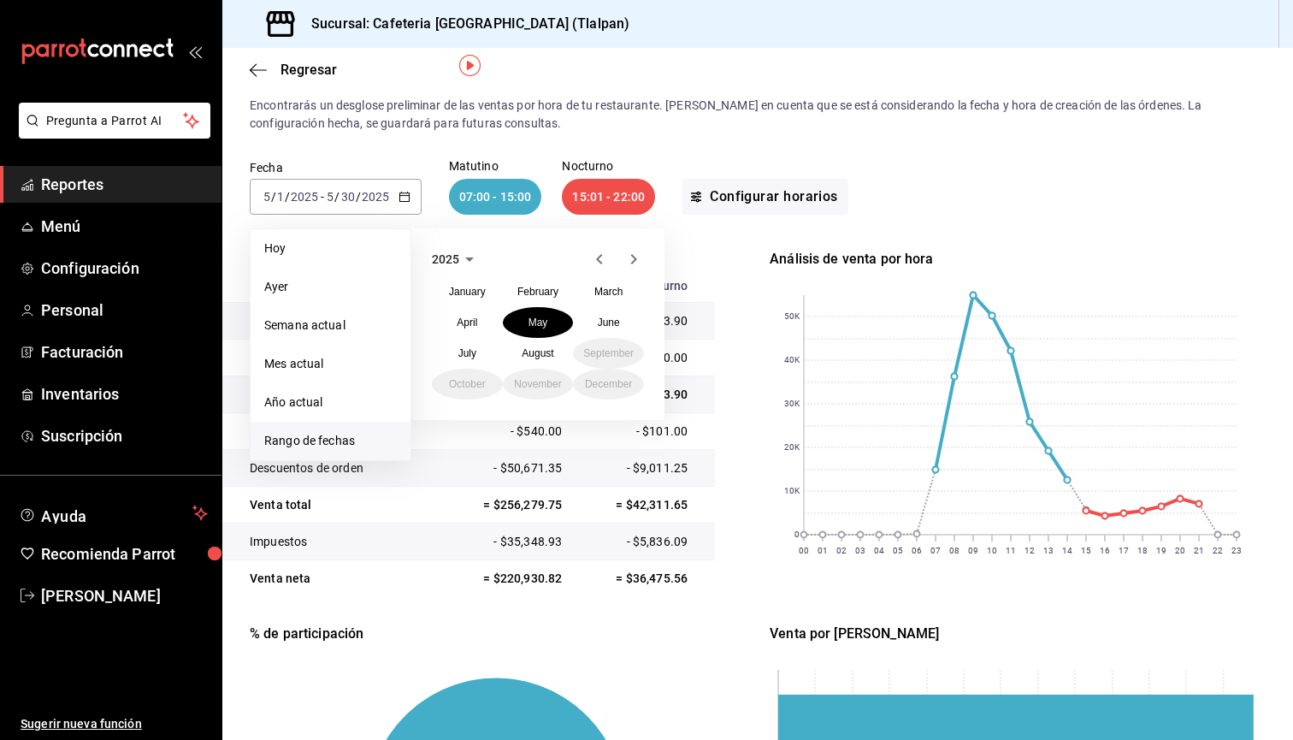
click at [481, 259] on div "2025" at bounding box center [538, 259] width 212 height 21
click at [608, 323] on abbr "June" at bounding box center [609, 322] width 22 height 12
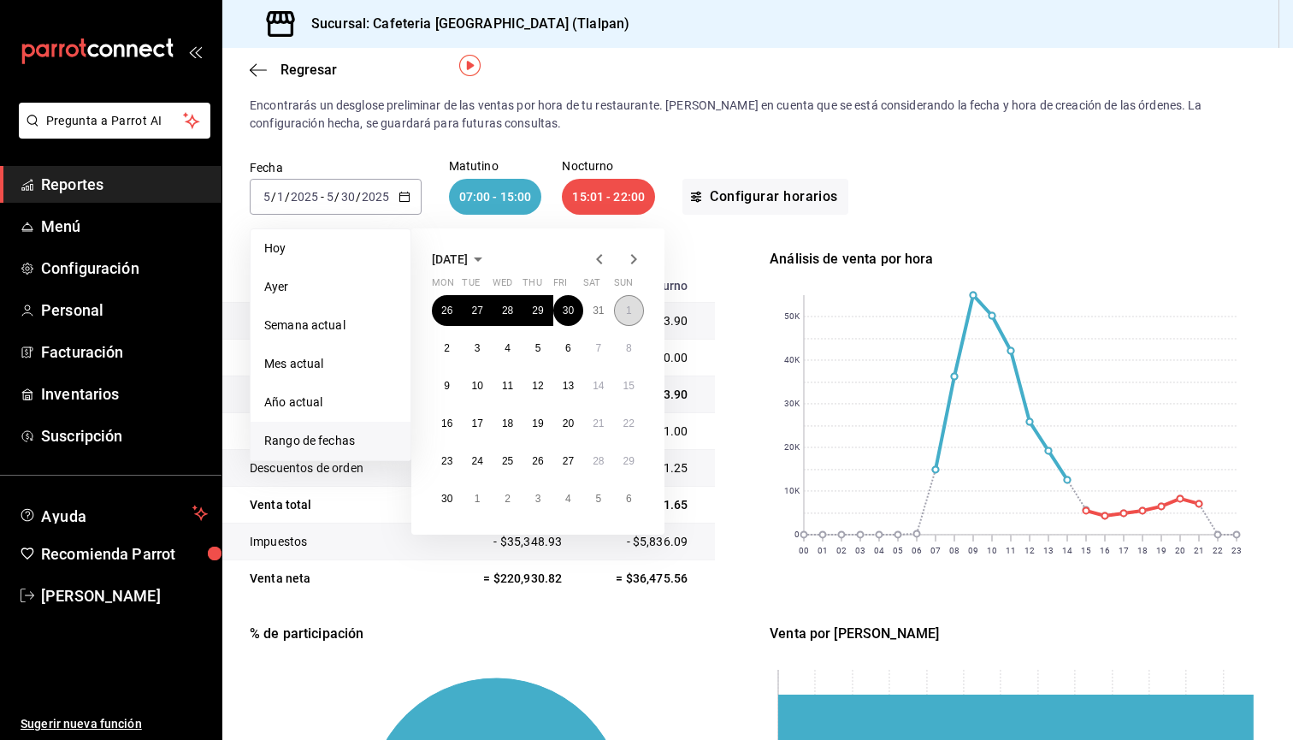
click at [622, 309] on button "1" at bounding box center [629, 310] width 30 height 31
click at [450, 499] on abbr "30" at bounding box center [446, 498] width 11 height 12
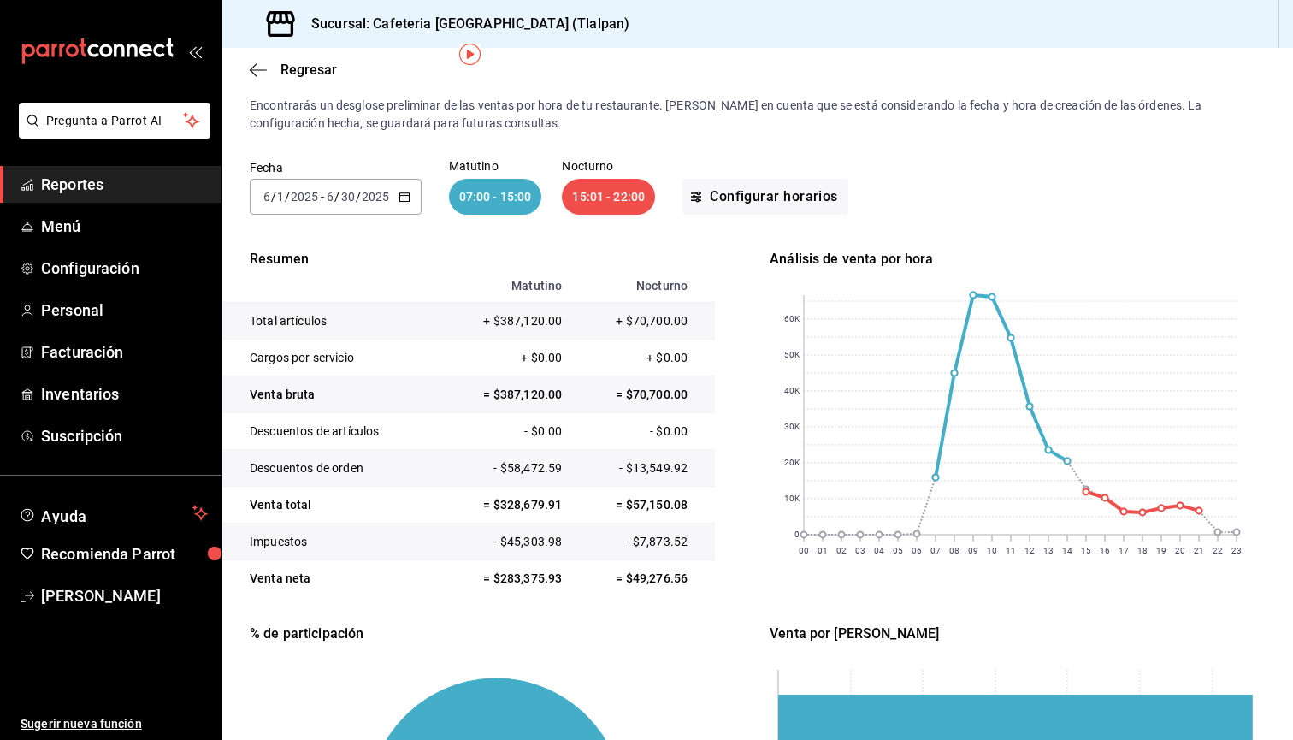
scroll to position [74, 0]
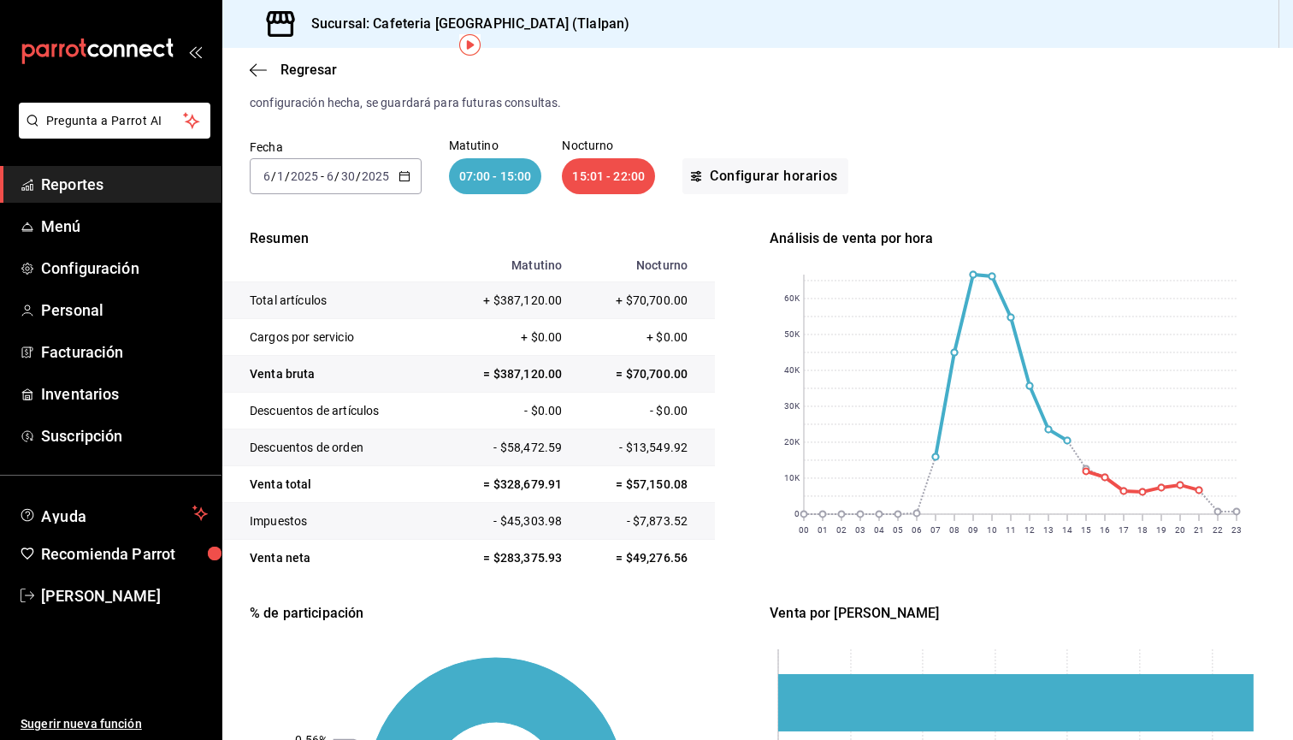
click at [410, 180] on div "[DATE] [DATE] - [DATE] [DATE]" at bounding box center [336, 176] width 172 height 36
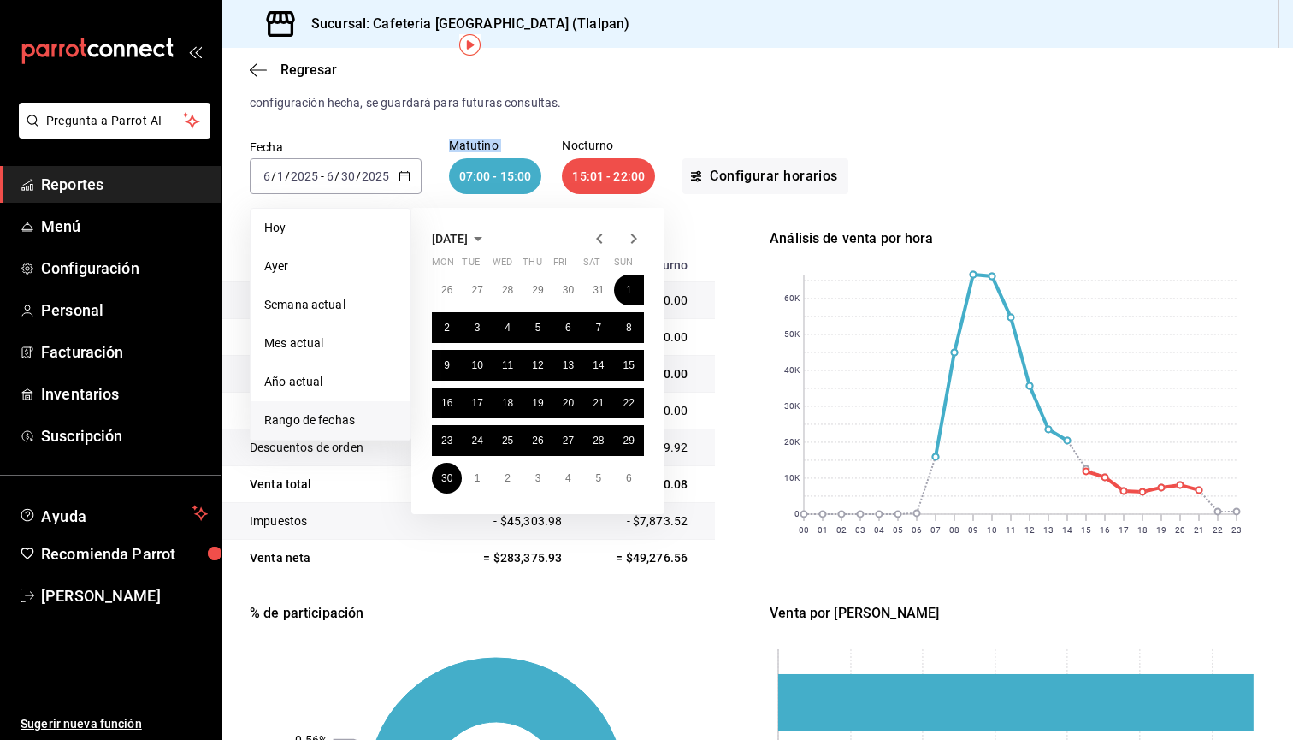
click at [468, 239] on span "[DATE]" at bounding box center [450, 239] width 36 height 14
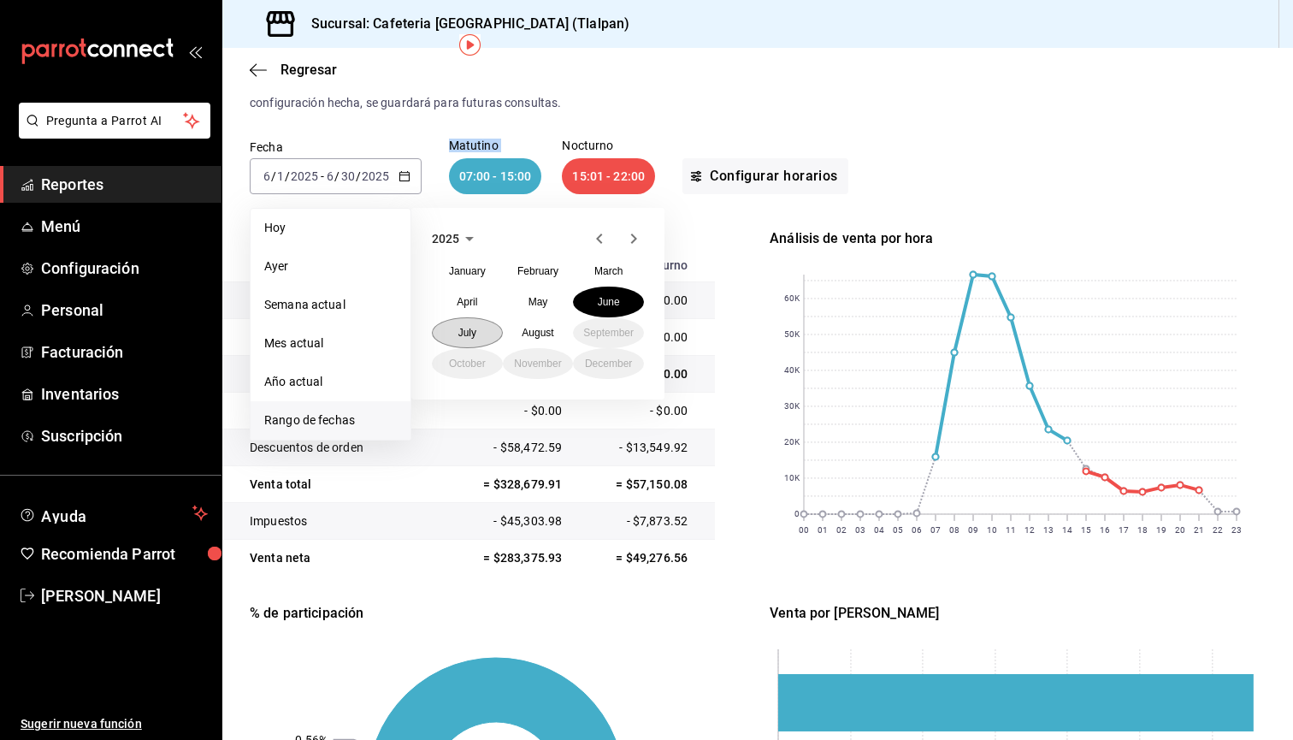
click at [482, 327] on button "July" at bounding box center [467, 332] width 71 height 31
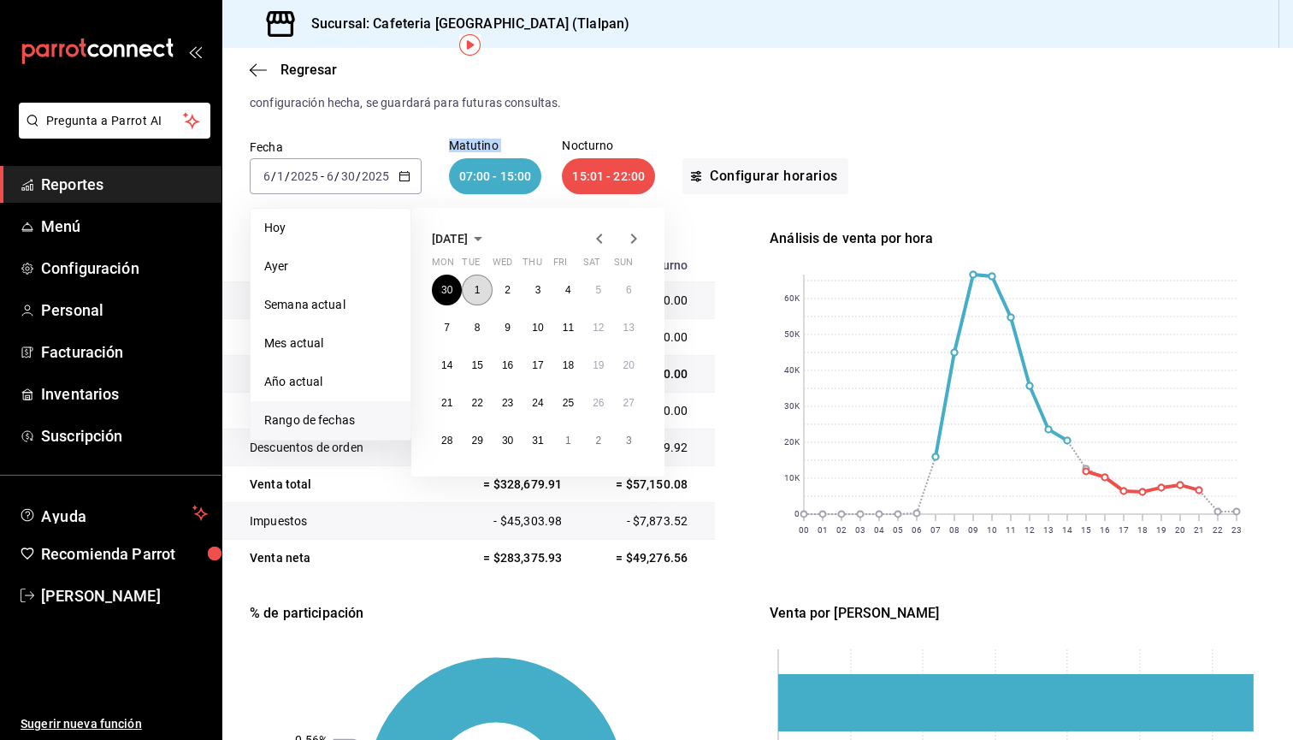
click at [478, 294] on abbr "1" at bounding box center [477, 290] width 6 height 12
click at [536, 447] on button "31" at bounding box center [537, 440] width 30 height 31
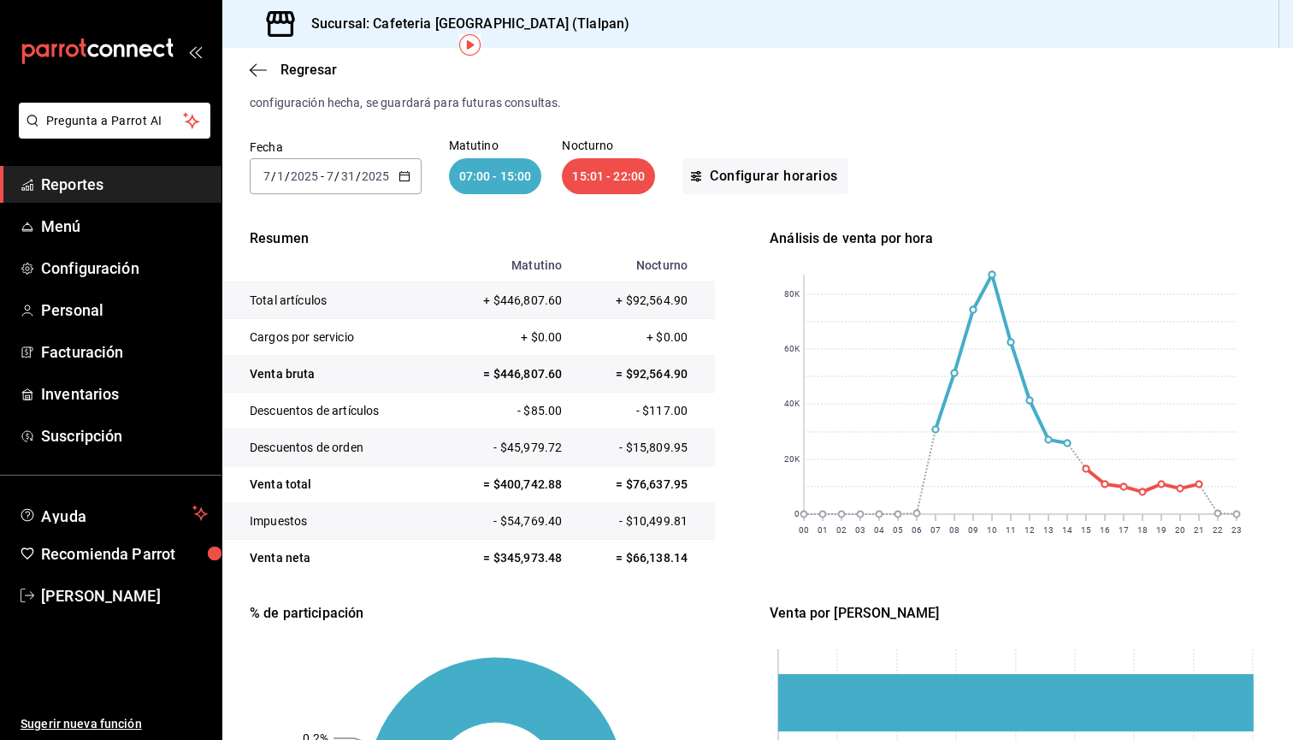
click at [991, 173] on div "Fecha [DATE] [DATE] - [DATE] [DATE] Matutino 07:00 - 15:00 Nocturno 15:01 - 22:…" at bounding box center [758, 166] width 1016 height 109
click at [381, 179] on input "2025" at bounding box center [375, 176] width 29 height 14
click at [481, 130] on div "Fecha [DATE] [DATE] - [DATE] [DATE] Matutino 07:00 - 15:00 Nocturno 15:01 - 22:…" at bounding box center [758, 166] width 1016 height 109
click at [367, 195] on div "Fecha [DATE] [DATE] - [DATE] [DATE] Matutino 07:00 - 15:00 Nocturno 15:01 - 22:…" at bounding box center [758, 166] width 1016 height 109
click at [379, 179] on input "2025" at bounding box center [375, 176] width 29 height 14
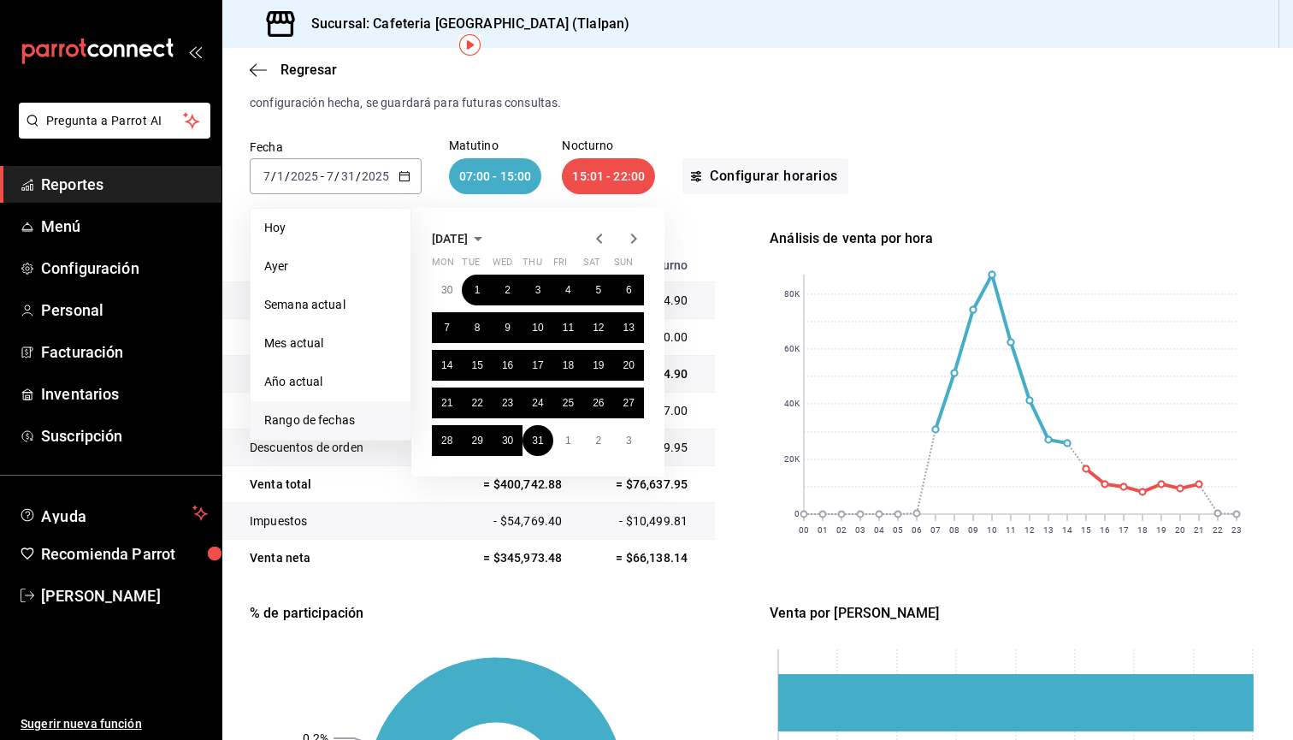
click at [487, 243] on icon "button" at bounding box center [478, 238] width 21 height 21
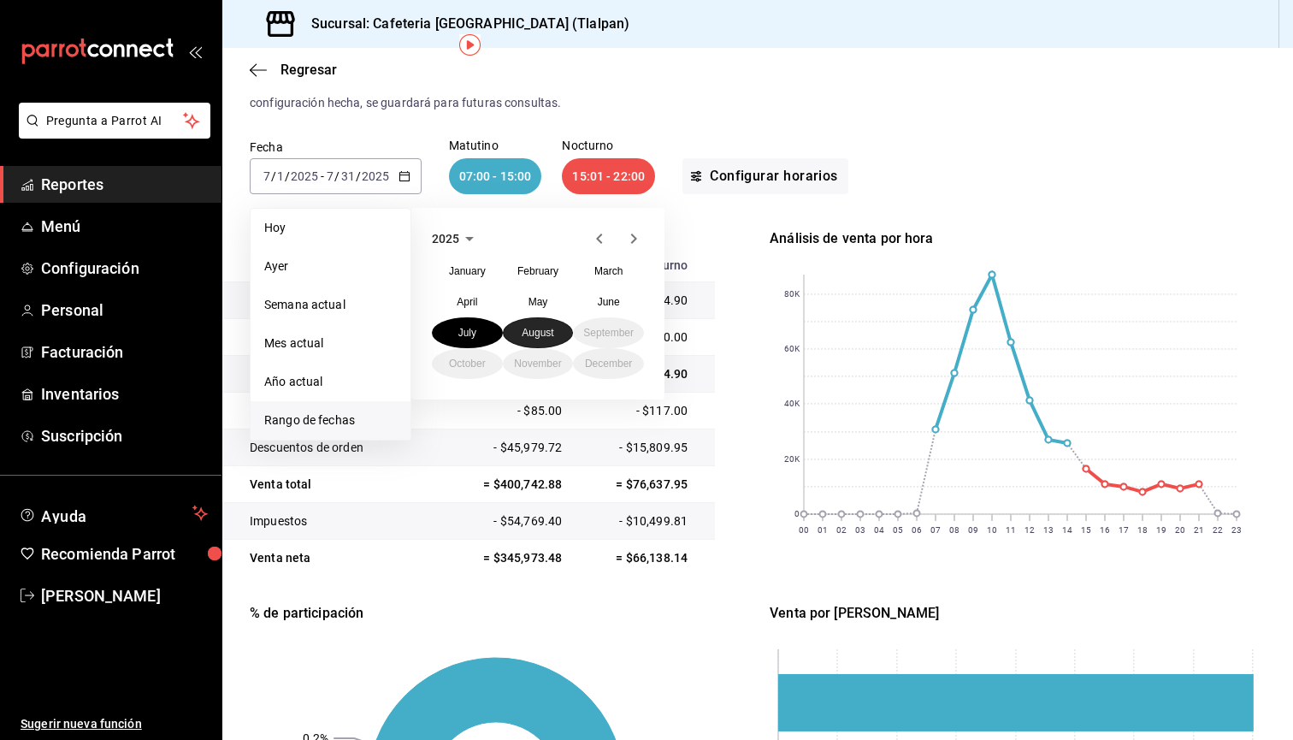
click at [538, 342] on button "August" at bounding box center [538, 332] width 71 height 31
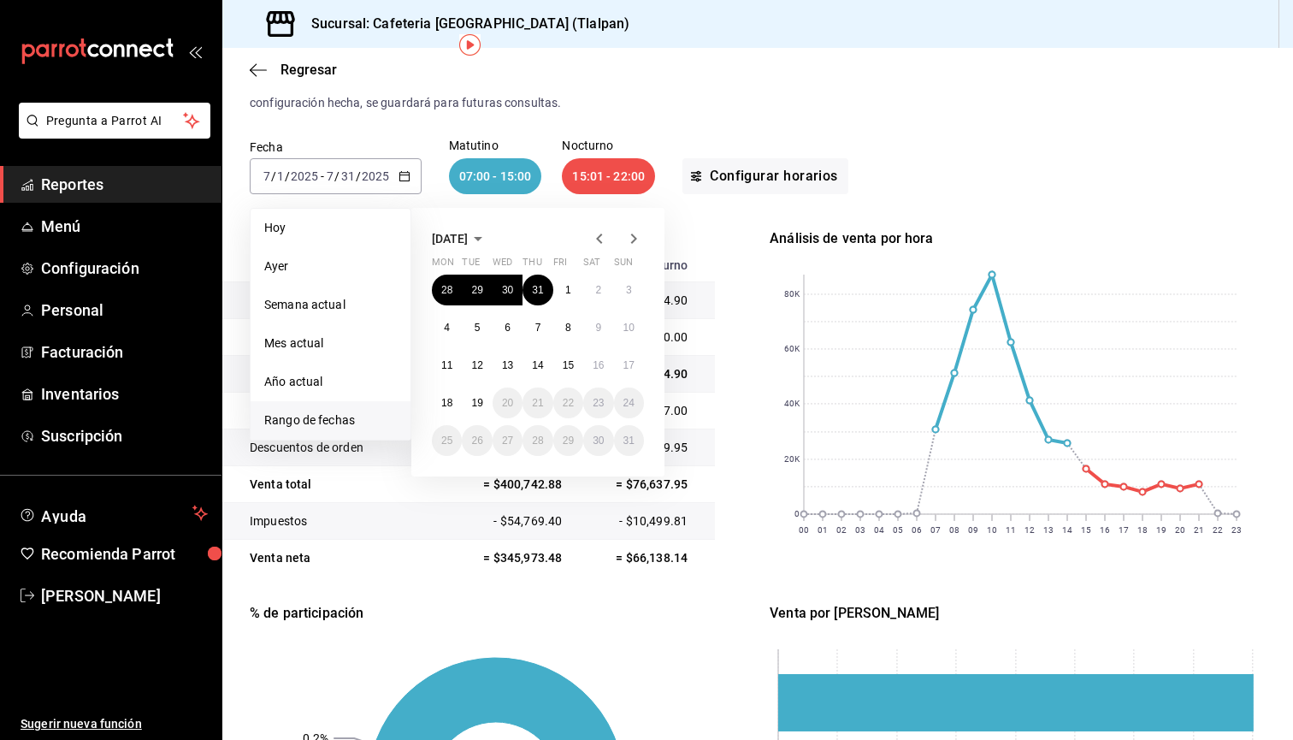
click at [468, 239] on span "[DATE]" at bounding box center [450, 239] width 36 height 14
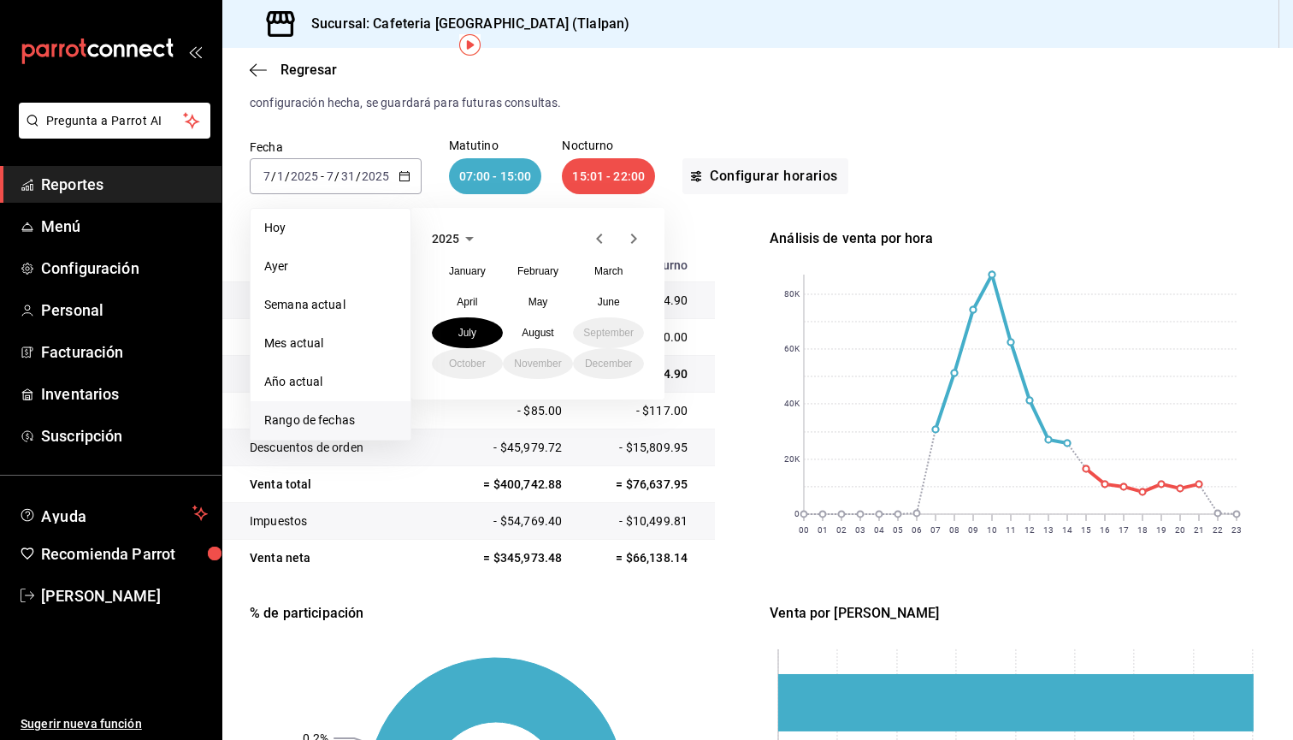
click at [454, 238] on span "2025" at bounding box center [445, 239] width 27 height 14
click at [317, 339] on span "Mes actual" at bounding box center [330, 343] width 133 height 18
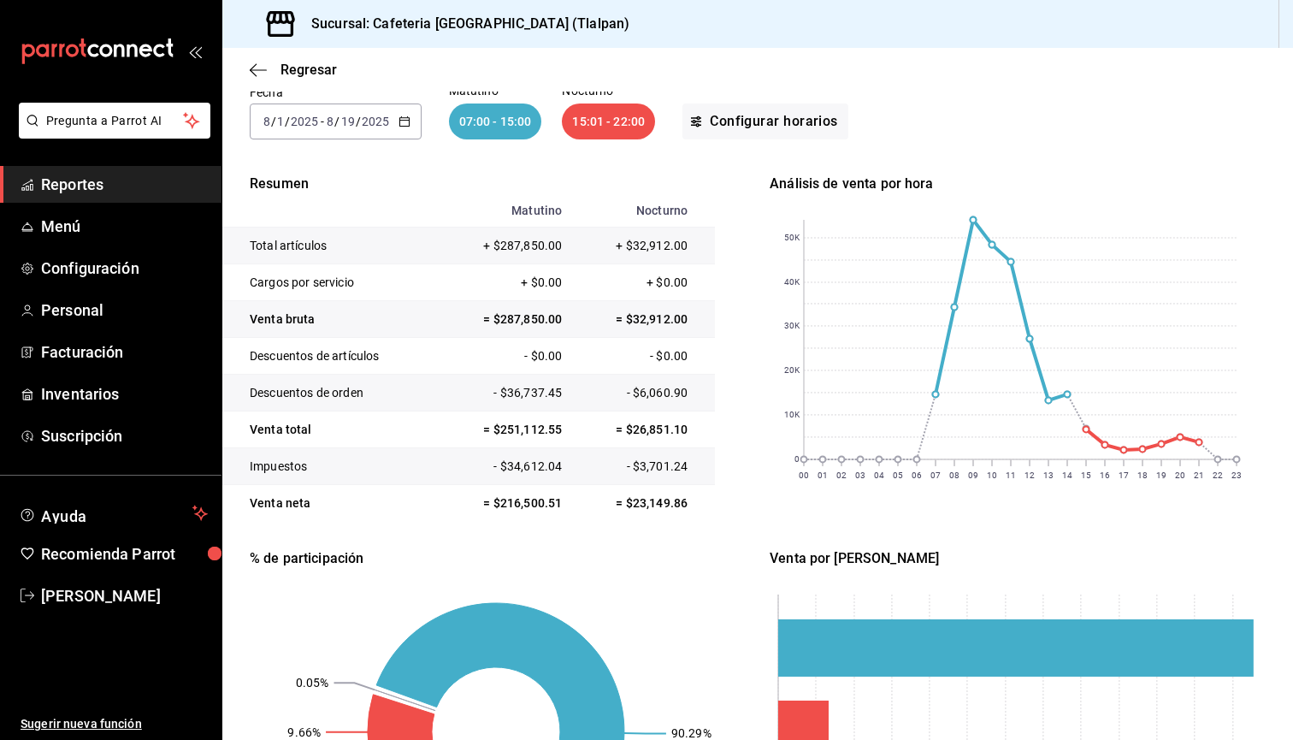
scroll to position [108, 0]
